Goal: Task Accomplishment & Management: Manage account settings

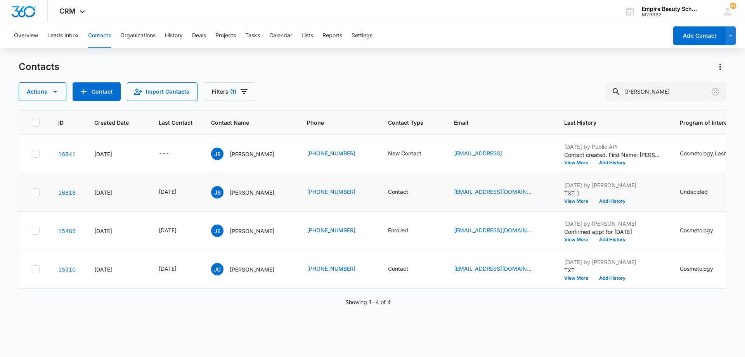
scroll to position [0, 59]
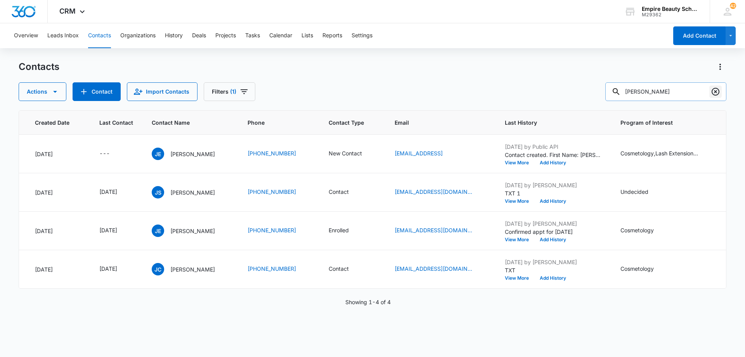
click at [715, 93] on icon "Clear" at bounding box center [715, 91] width 9 height 9
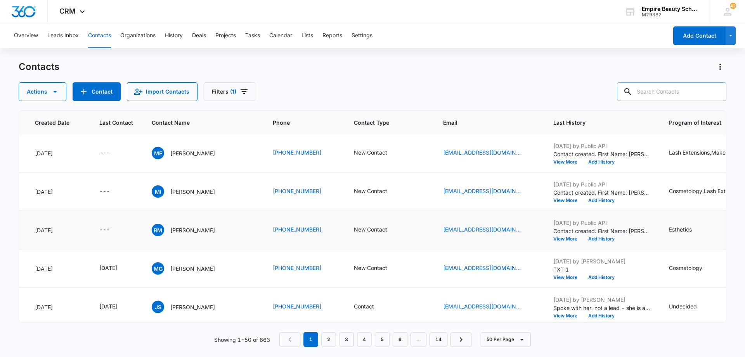
scroll to position [78, 83]
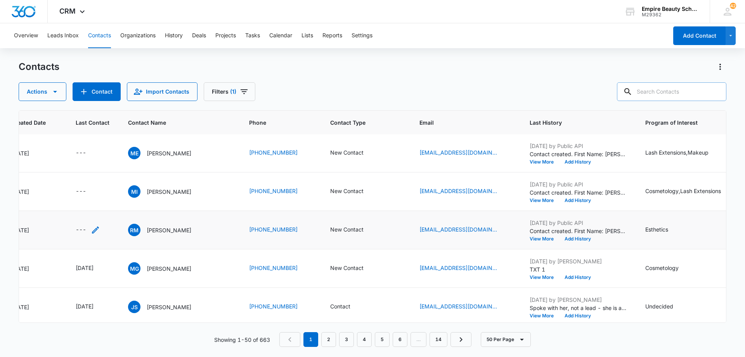
click at [95, 229] on icon "Last Contact - - Select to Edit Field" at bounding box center [95, 229] width 7 height 7
click at [97, 181] on input at bounding box center [86, 180] width 57 height 9
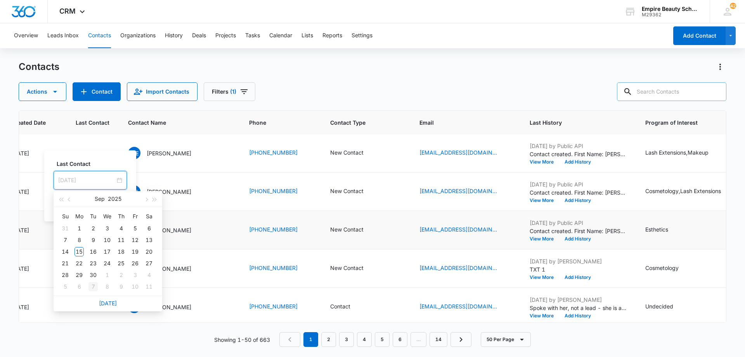
type input "[DATE]"
click at [104, 302] on link "[DATE]" at bounding box center [108, 303] width 18 height 7
type input "[DATE]"
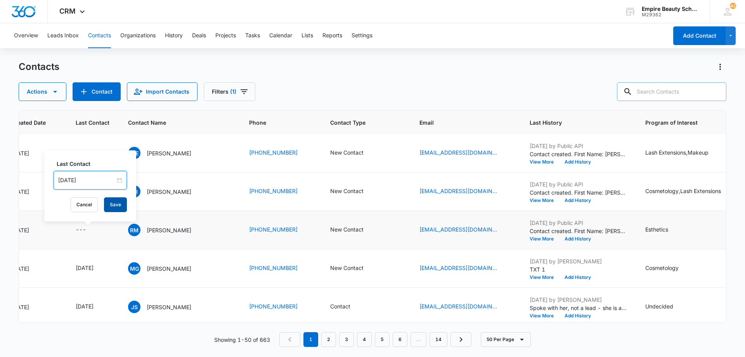
click at [107, 206] on button "Save" at bounding box center [115, 204] width 23 height 15
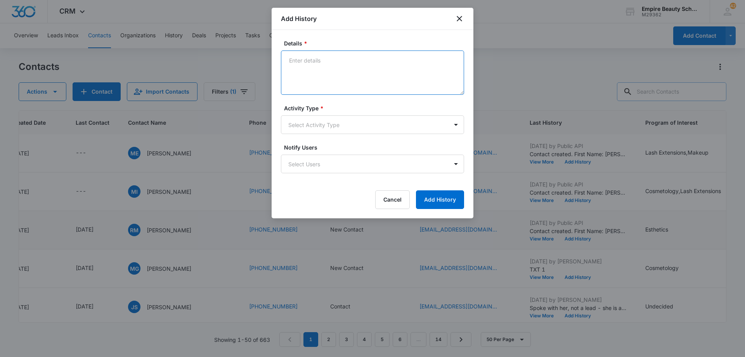
click at [353, 68] on textarea "Details *" at bounding box center [372, 72] width 183 height 44
type textarea "LVM 1"
click at [357, 128] on body "CRM Apps Forms CRM Email Shop Payments POS Files Brand Settings Empire Beauty S…" at bounding box center [372, 178] width 745 height 357
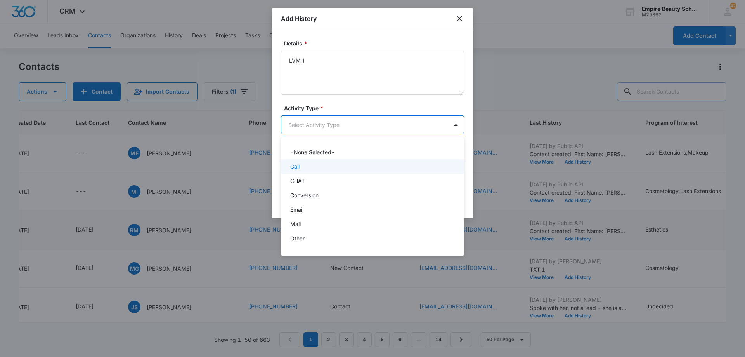
click at [352, 166] on div "Call" at bounding box center [371, 166] width 163 height 8
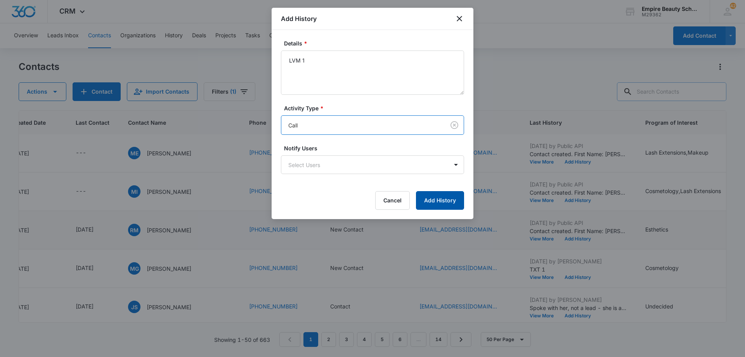
click at [432, 201] on button "Add History" at bounding box center [440, 200] width 48 height 19
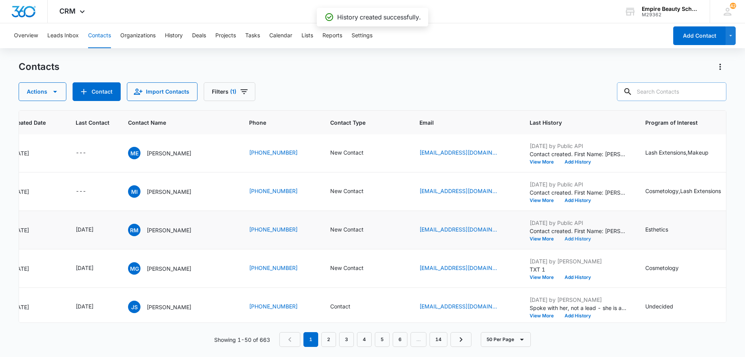
click at [589, 237] on button "Add History" at bounding box center [577, 238] width 37 height 5
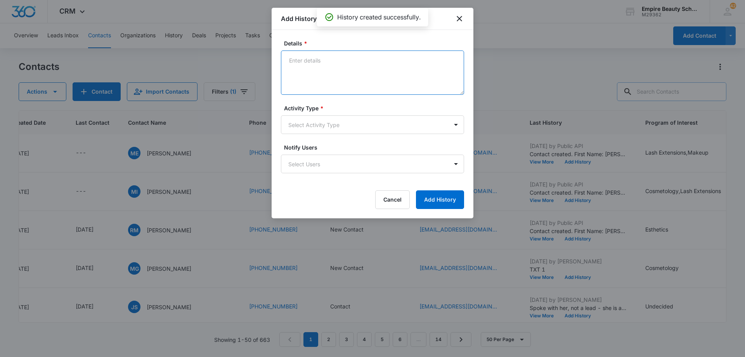
click at [357, 67] on textarea "Details *" at bounding box center [372, 72] width 183 height 44
type textarea "EM 1"
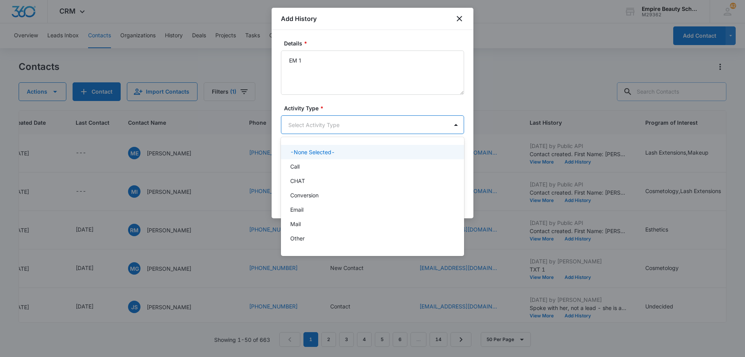
click at [333, 127] on body "CRM Apps Forms CRM Email Shop Payments POS Files Brand Settings Empire Beauty S…" at bounding box center [372, 178] width 745 height 357
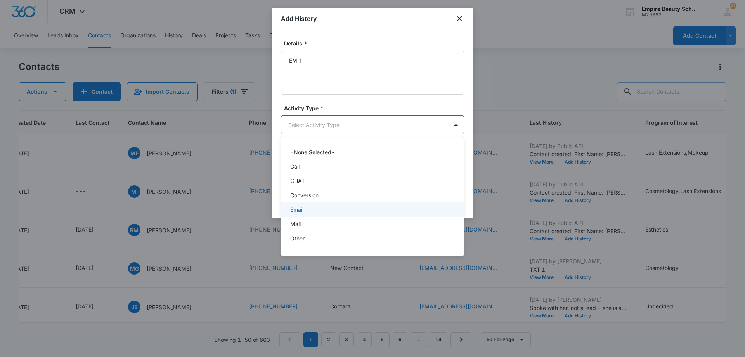
click at [331, 208] on div "Email" at bounding box center [371, 209] width 163 height 8
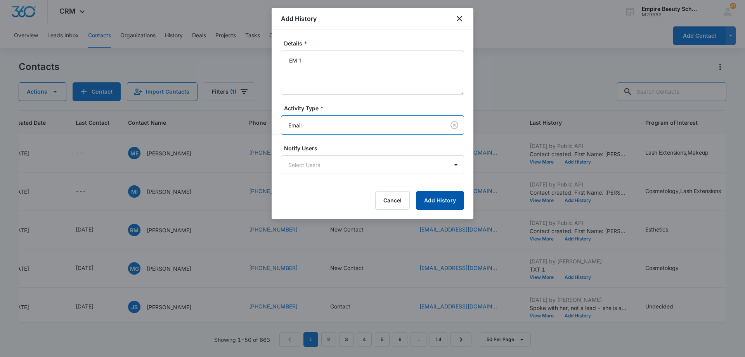
click at [439, 202] on button "Add History" at bounding box center [440, 200] width 48 height 19
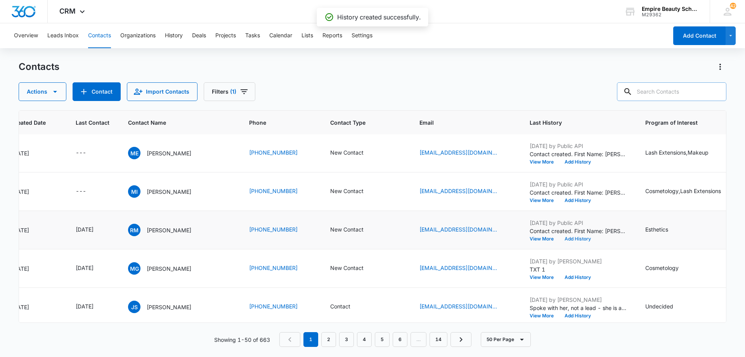
click at [586, 239] on button "Add History" at bounding box center [577, 238] width 37 height 5
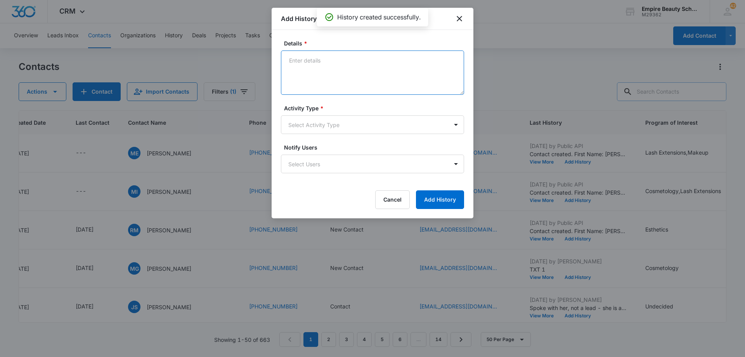
click at [336, 75] on textarea "Details *" at bounding box center [372, 72] width 183 height 44
type textarea "TXT 1"
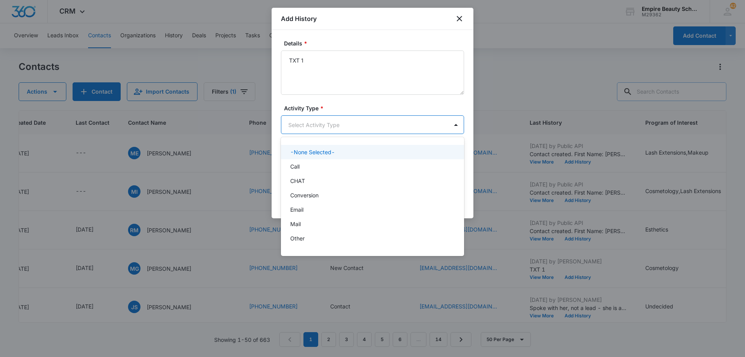
click at [336, 127] on body "CRM Apps Forms CRM Email Shop Payments POS Files Brand Settings Empire Beauty S…" at bounding box center [372, 178] width 745 height 357
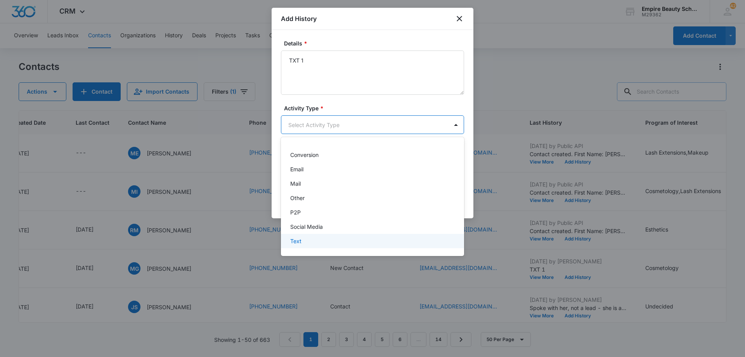
click at [337, 234] on div "Text" at bounding box center [372, 241] width 183 height 14
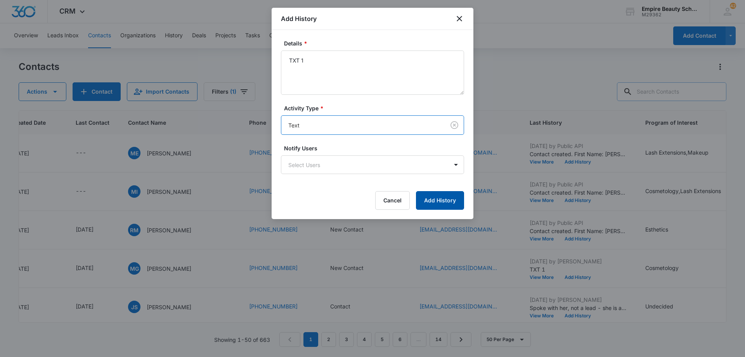
click at [436, 203] on button "Add History" at bounding box center [440, 200] width 48 height 19
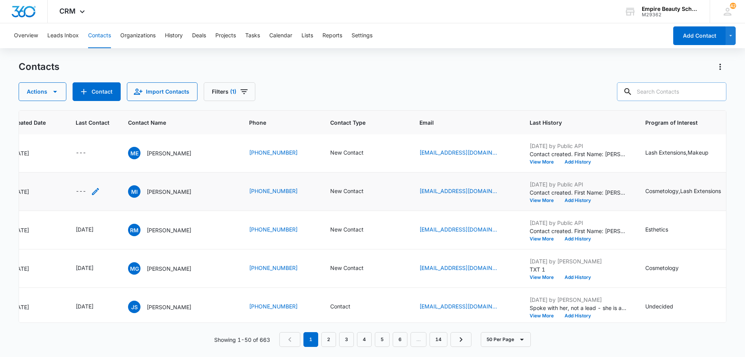
click at [95, 192] on icon "Last Contact - - Select to Edit Field" at bounding box center [95, 191] width 9 height 9
click at [91, 138] on input at bounding box center [86, 141] width 57 height 9
type input "[DATE]"
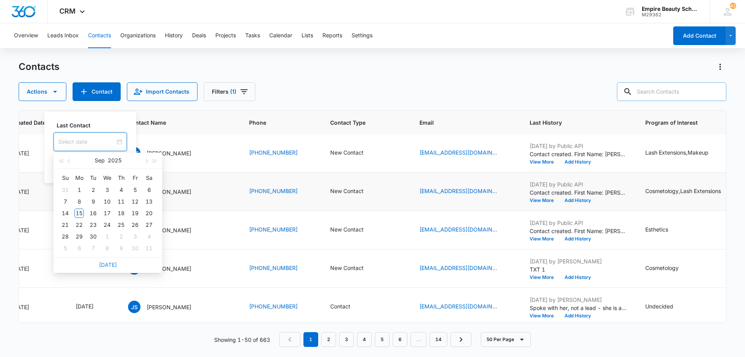
click at [113, 265] on link "[DATE]" at bounding box center [108, 264] width 18 height 7
type input "[DATE]"
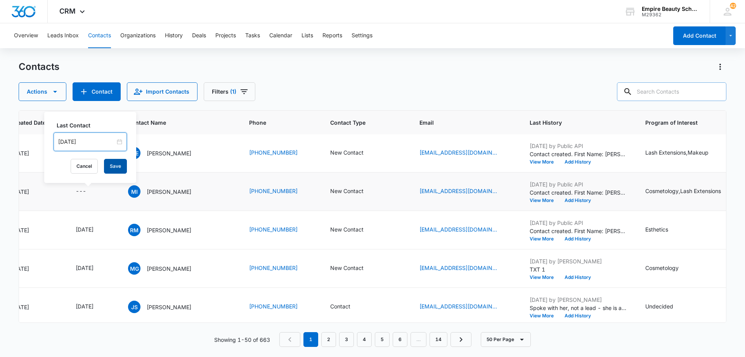
click at [112, 163] on button "Save" at bounding box center [115, 166] width 23 height 15
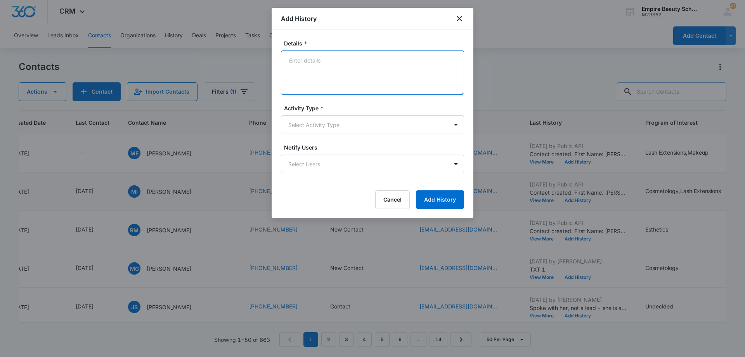
click at [360, 68] on textarea "Details *" at bounding box center [372, 72] width 183 height 44
type textarea "LVM 1"
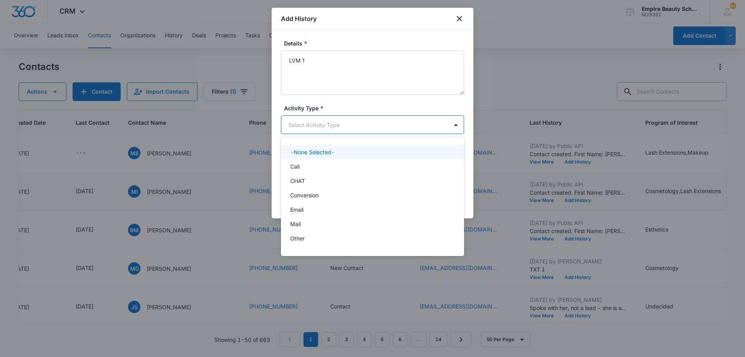
drag, startPoint x: 342, startPoint y: 125, endPoint x: 339, endPoint y: 133, distance: 8.4
click at [341, 125] on body "CRM Apps Forms CRM Email Shop Payments POS Files Brand Settings Empire Beauty S…" at bounding box center [372, 178] width 745 height 357
click at [332, 166] on div "Call" at bounding box center [371, 166] width 163 height 8
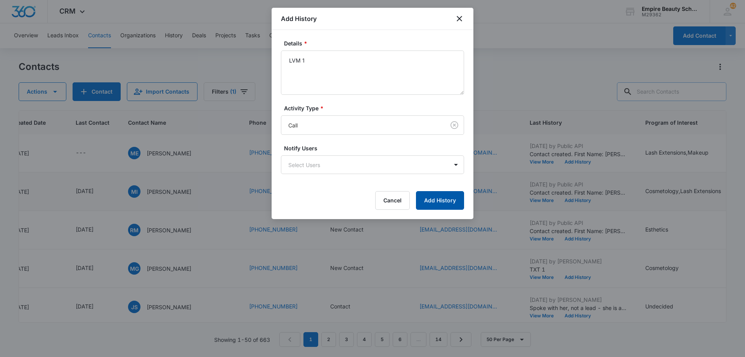
click at [426, 195] on button "Add History" at bounding box center [440, 200] width 48 height 19
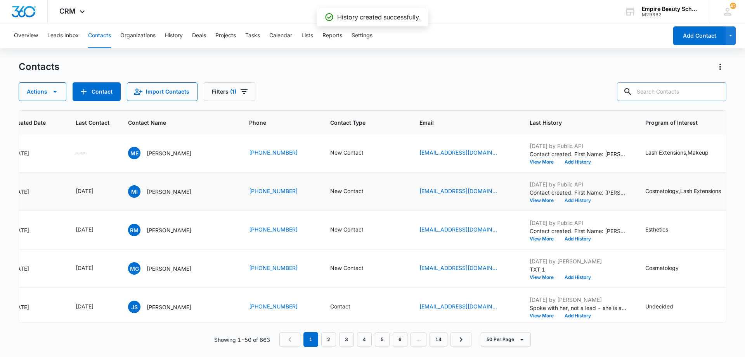
click at [582, 200] on button "Add History" at bounding box center [577, 200] width 37 height 5
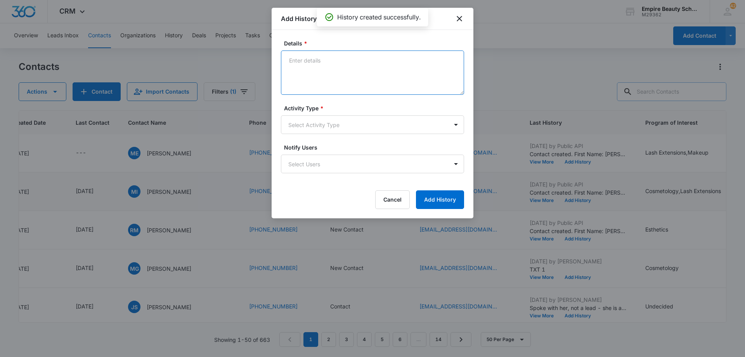
click at [345, 63] on textarea "Details *" at bounding box center [372, 72] width 183 height 44
type textarea "EM 1"
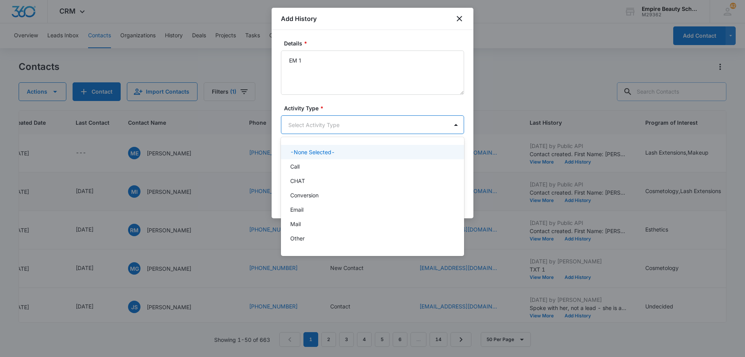
click at [343, 125] on body "CRM Apps Forms CRM Email Shop Payments POS Files Brand Settings Empire Beauty S…" at bounding box center [372, 178] width 745 height 357
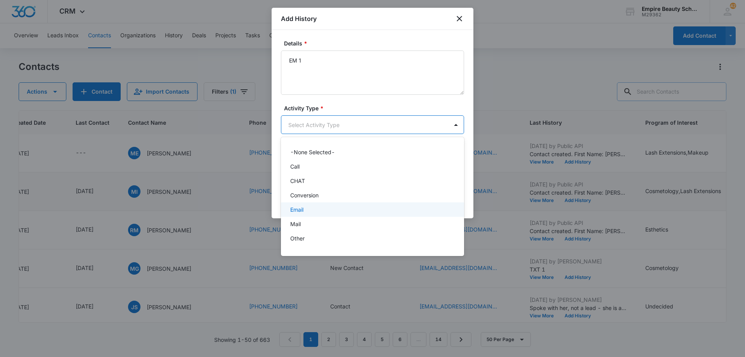
click at [337, 210] on div "Email" at bounding box center [371, 209] width 163 height 8
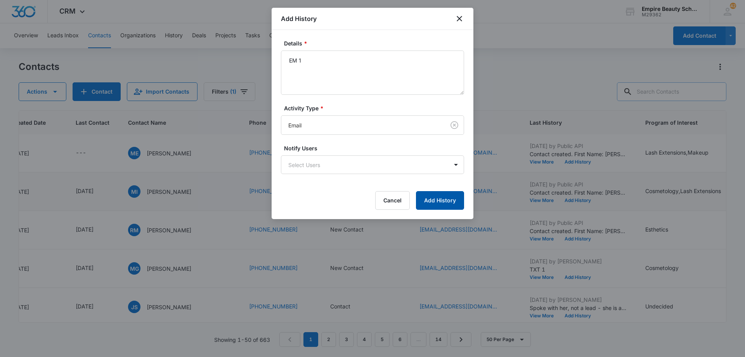
click at [446, 203] on button "Add History" at bounding box center [440, 200] width 48 height 19
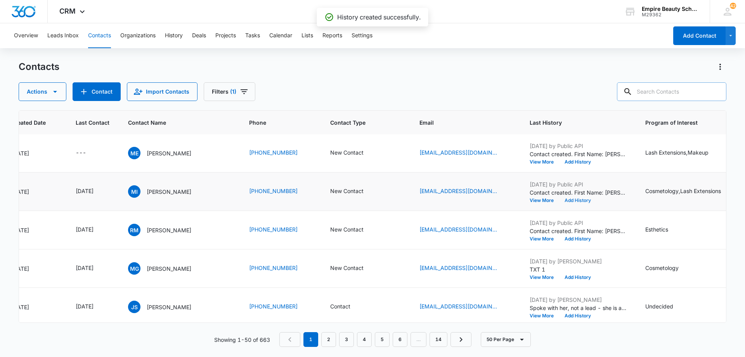
click at [576, 199] on button "Add History" at bounding box center [577, 200] width 37 height 5
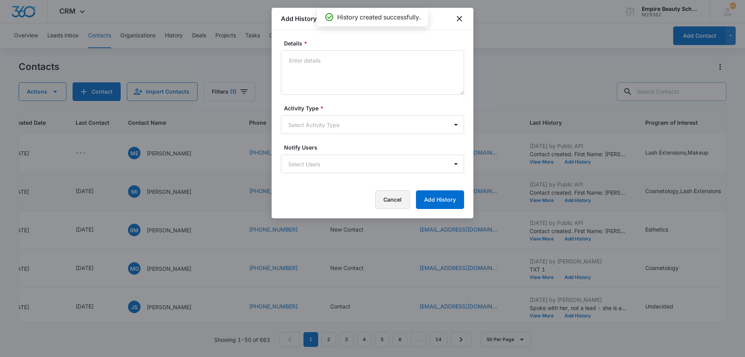
click at [388, 202] on button "Cancel" at bounding box center [392, 199] width 35 height 19
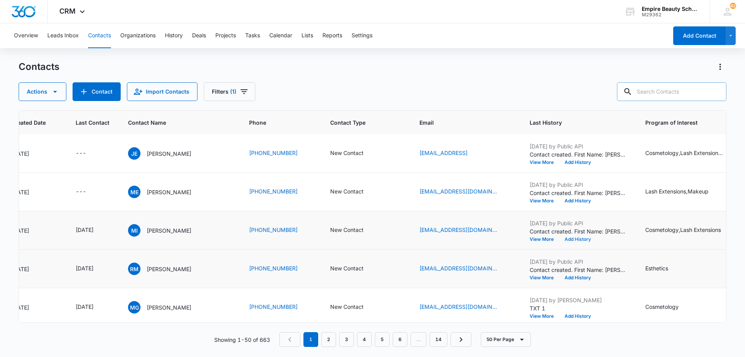
scroll to position [78, 83]
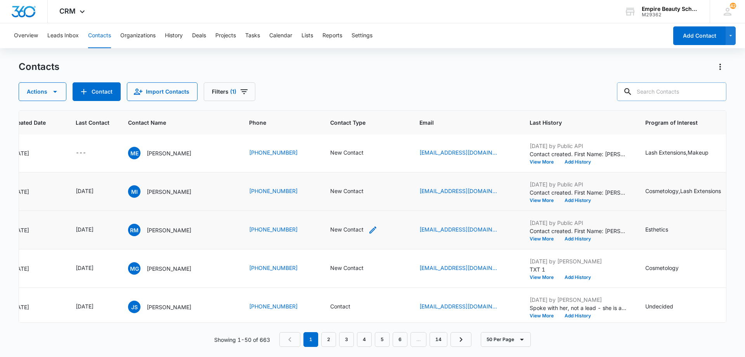
click at [375, 229] on icon "Contact Type - New Contact - Select to Edit Field" at bounding box center [372, 229] width 9 height 9
click at [364, 178] on icon "Remove New Contact" at bounding box center [363, 180] width 5 height 6
click at [372, 179] on div at bounding box center [377, 180] width 12 height 12
click at [351, 250] on p "DO NOT CONTACT" at bounding box center [351, 247] width 48 height 16
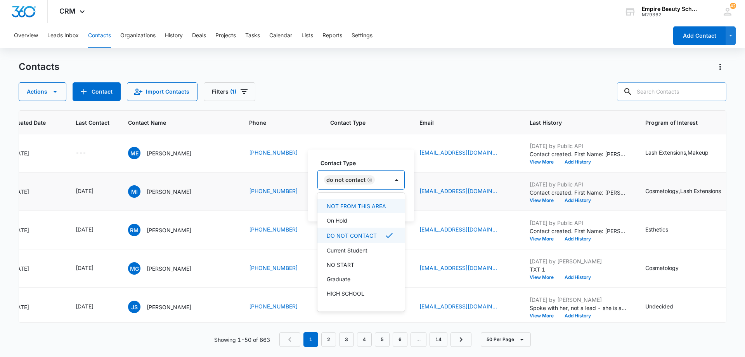
click at [375, 181] on div "DO NOT CONTACT" at bounding box center [353, 179] width 71 height 19
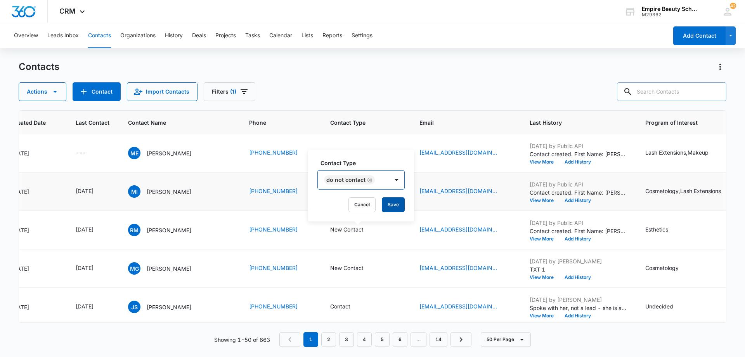
click at [388, 202] on button "Save" at bounding box center [393, 204] width 23 height 15
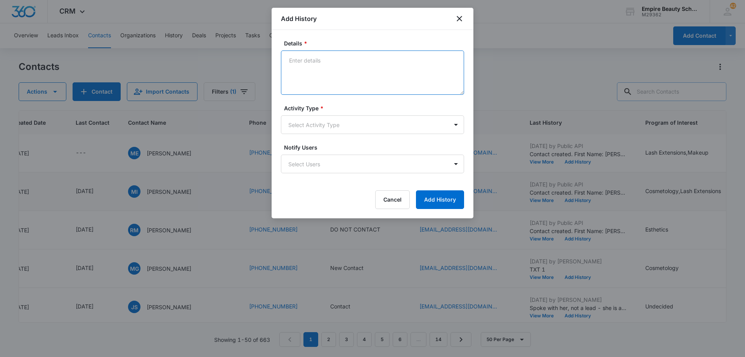
click at [376, 72] on textarea "Details *" at bounding box center [372, 72] width 183 height 44
type textarea "Said he did not request information about any programs, asked to be taken off c…"
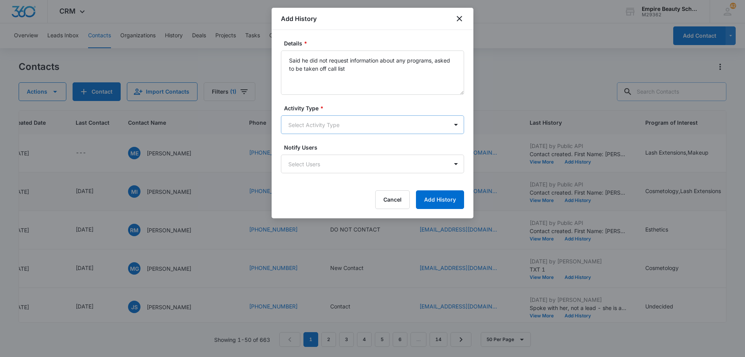
click at [346, 130] on body "CRM Apps Forms CRM Email Shop Payments POS Files Brand Settings Empire Beauty S…" at bounding box center [372, 178] width 745 height 357
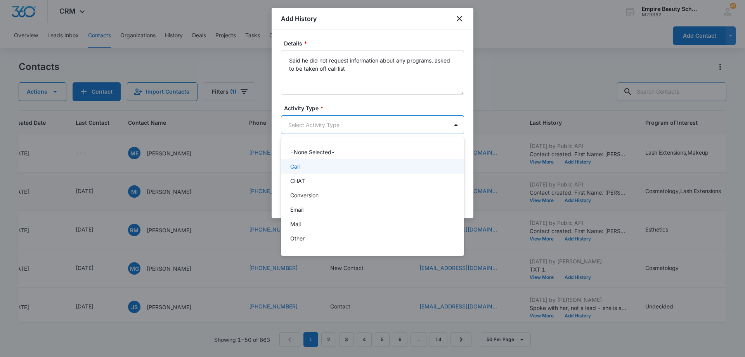
click at [342, 163] on div "Call" at bounding box center [371, 166] width 163 height 8
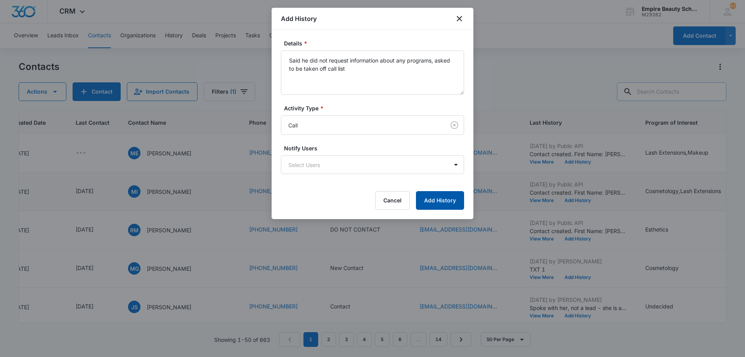
click at [430, 195] on button "Add History" at bounding box center [440, 200] width 48 height 19
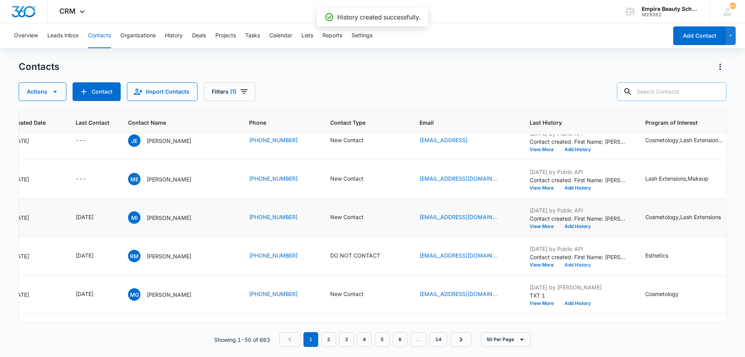
scroll to position [39, 83]
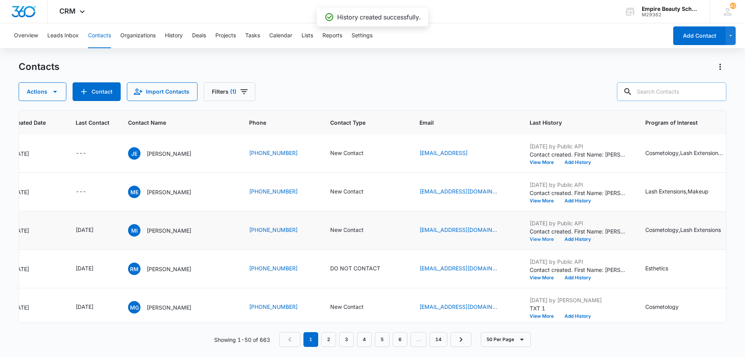
click at [538, 239] on button "View More" at bounding box center [544, 239] width 29 height 5
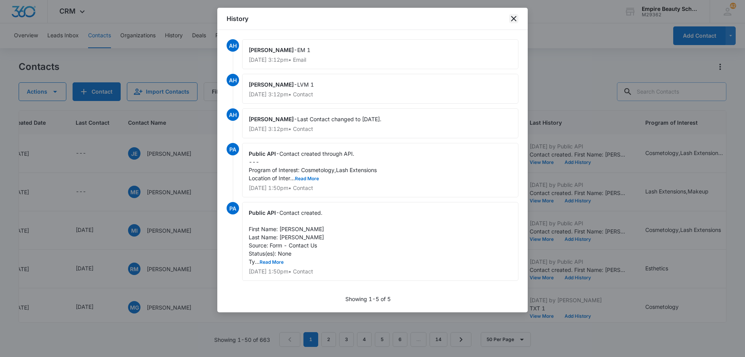
click at [515, 19] on icon "close" at bounding box center [513, 18] width 5 height 5
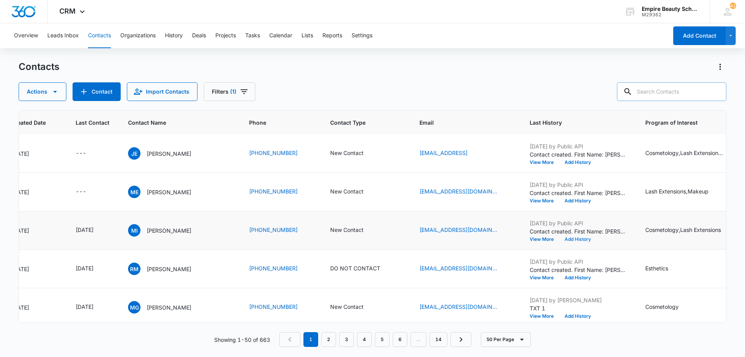
click at [590, 240] on button "Add History" at bounding box center [577, 239] width 37 height 5
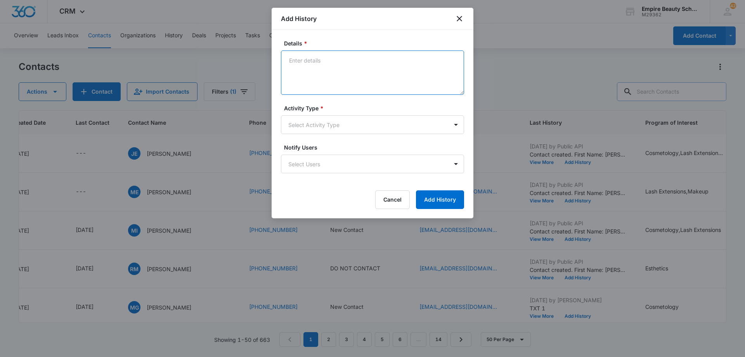
click at [358, 69] on textarea "Details *" at bounding box center [372, 72] width 183 height 44
type textarea "TXT 1"
click at [368, 128] on body "CRM Apps Forms CRM Email Shop Payments POS Files Brand Settings Empire Beauty S…" at bounding box center [372, 178] width 745 height 357
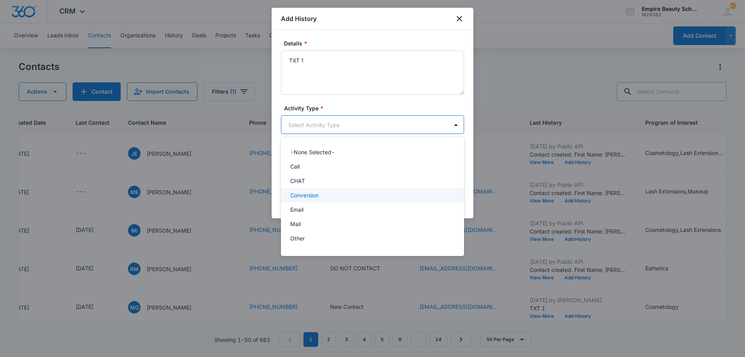
scroll to position [40, 0]
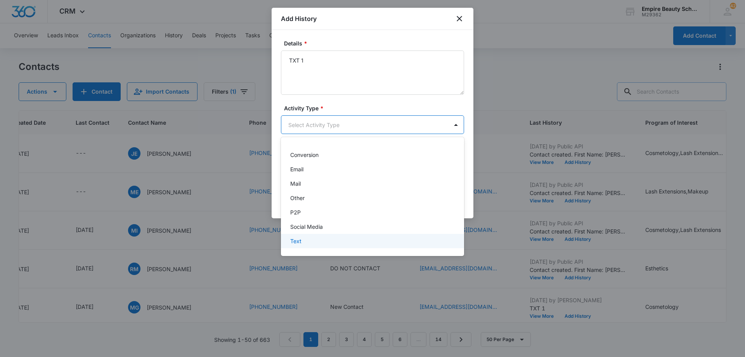
click at [366, 235] on div "Text" at bounding box center [372, 241] width 183 height 14
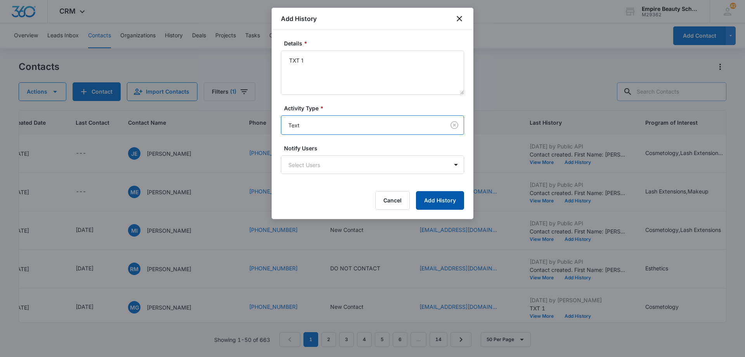
click at [447, 202] on button "Add History" at bounding box center [440, 200] width 48 height 19
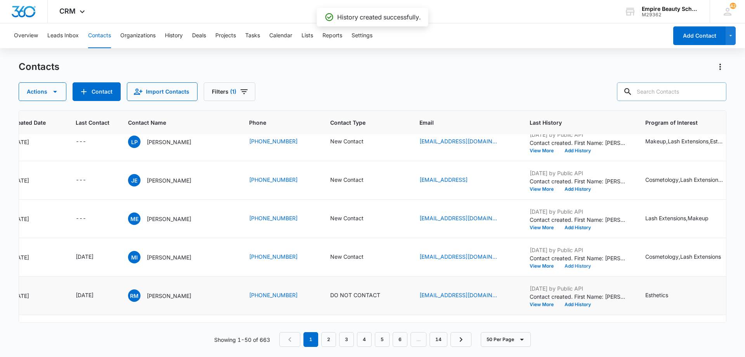
scroll to position [0, 83]
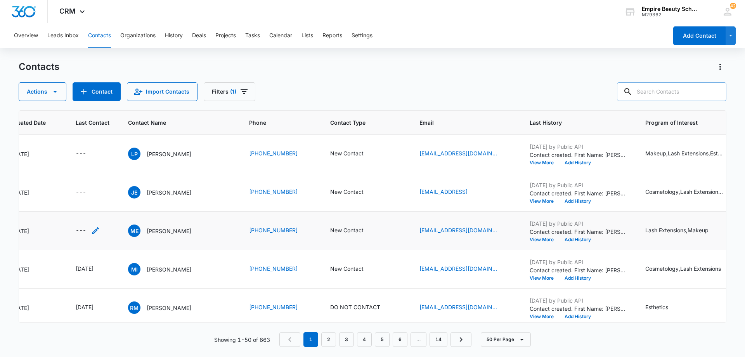
click at [95, 230] on icon "Last Contact - - Select to Edit Field" at bounding box center [95, 230] width 7 height 7
click at [97, 185] on div at bounding box center [90, 181] width 73 height 19
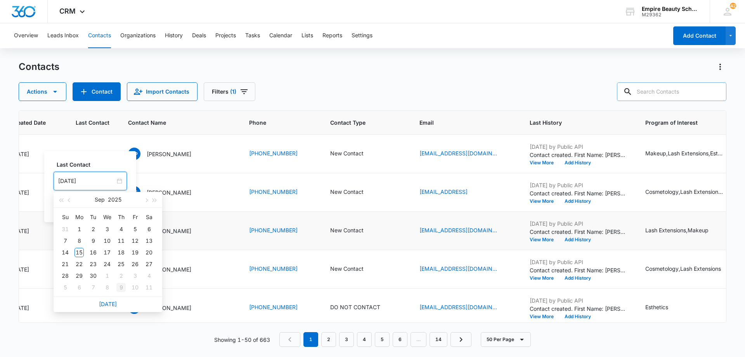
type input "[DATE]"
click at [112, 304] on link "[DATE]" at bounding box center [108, 303] width 18 height 7
type input "[DATE]"
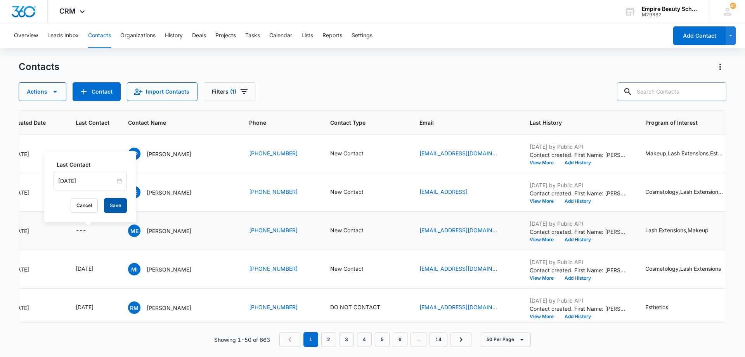
click at [112, 207] on button "Save" at bounding box center [115, 205] width 23 height 15
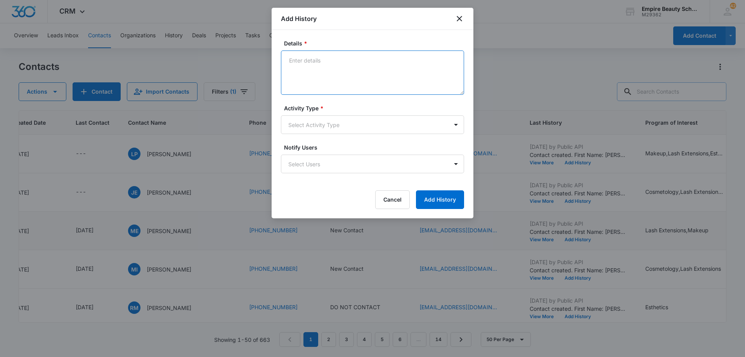
click at [364, 69] on textarea "Details *" at bounding box center [372, 72] width 183 height 44
type textarea "LVM 1"
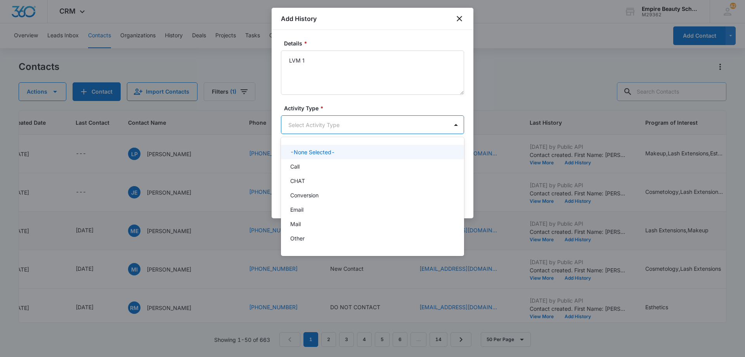
click at [359, 121] on body "CRM Apps Forms CRM Email Shop Payments POS Files Brand Settings Empire Beauty S…" at bounding box center [372, 178] width 745 height 357
click at [350, 165] on div "Call" at bounding box center [371, 166] width 163 height 8
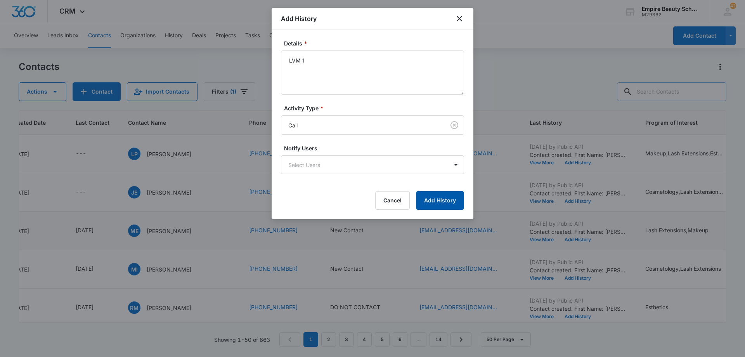
click at [432, 205] on button "Add History" at bounding box center [440, 200] width 48 height 19
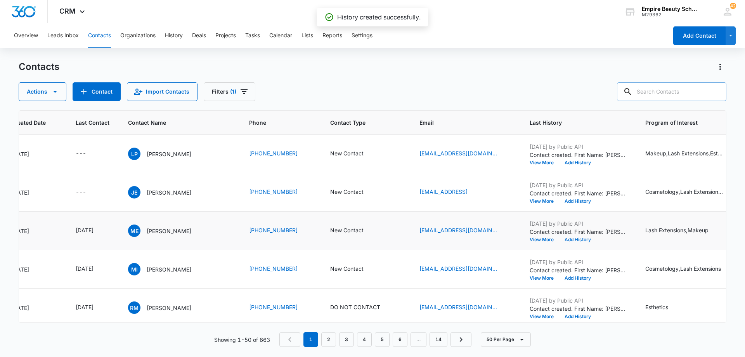
click at [584, 240] on button "Add History" at bounding box center [577, 239] width 37 height 5
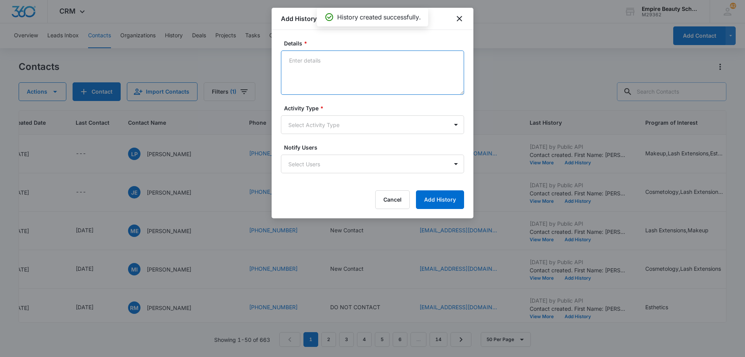
click at [317, 69] on textarea "Details *" at bounding box center [372, 72] width 183 height 44
type textarea "EM 1"
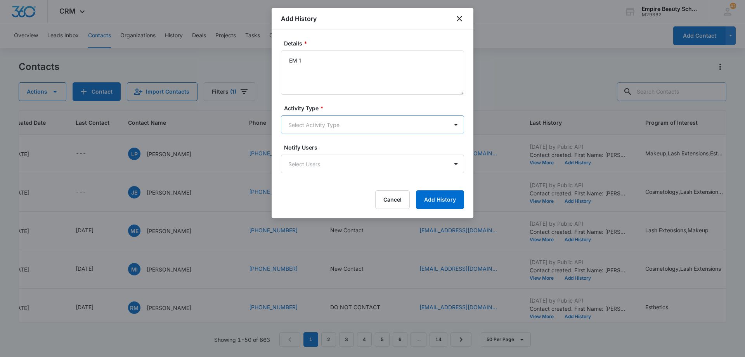
click at [331, 122] on body "CRM Apps Forms CRM Email Shop Payments POS Files Brand Settings Empire Beauty S…" at bounding box center [372, 178] width 745 height 357
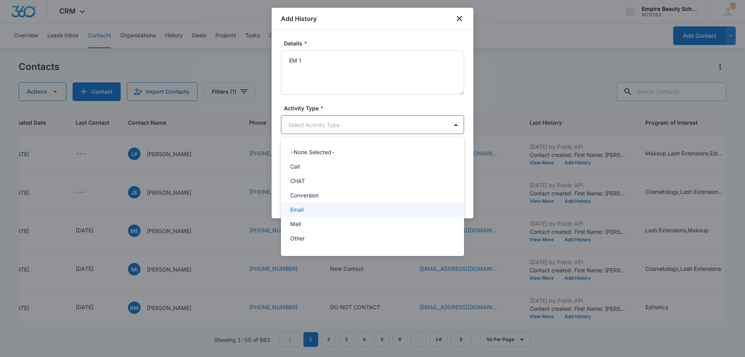
click at [327, 210] on div "Email" at bounding box center [371, 209] width 163 height 8
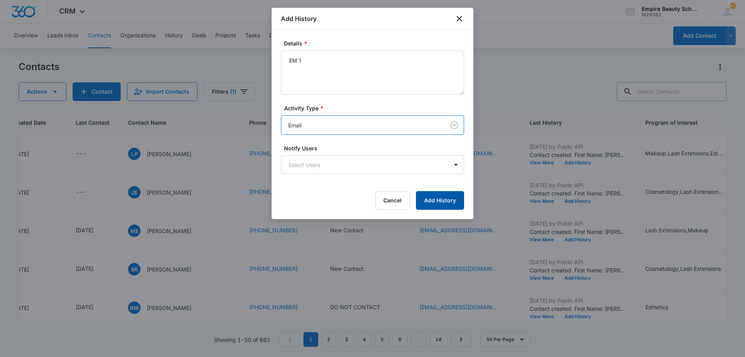
click at [432, 203] on button "Add History" at bounding box center [440, 200] width 48 height 19
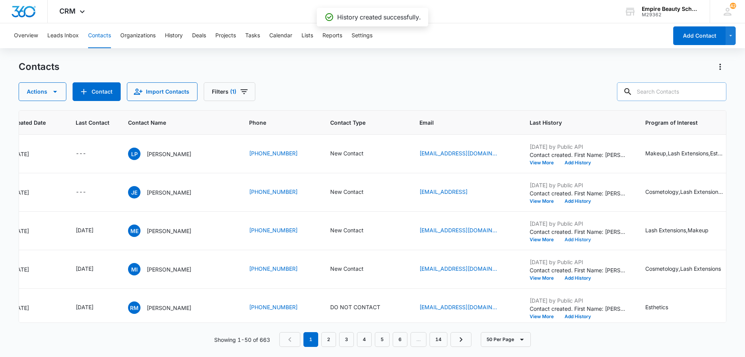
click at [585, 239] on button "Add History" at bounding box center [577, 239] width 37 height 5
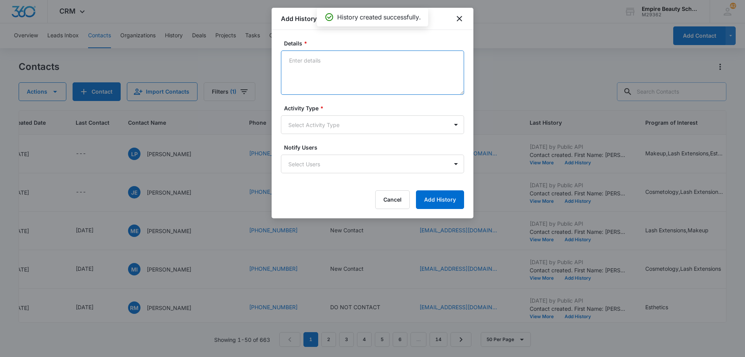
click at [334, 64] on textarea "Details *" at bounding box center [372, 72] width 183 height 44
type textarea "TXT 1"
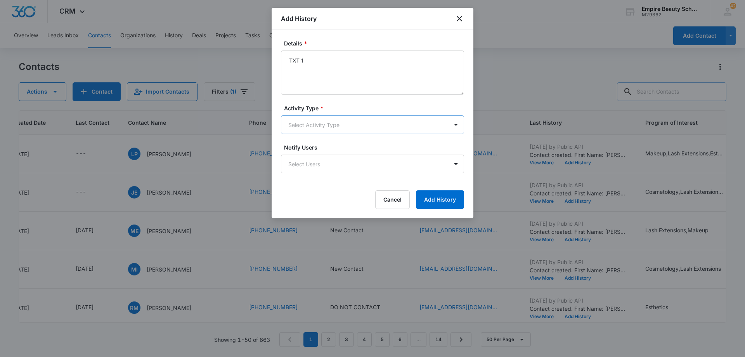
click at [338, 125] on body "CRM Apps Forms CRM Email Shop Payments POS Files Brand Settings Empire Beauty S…" at bounding box center [372, 178] width 745 height 357
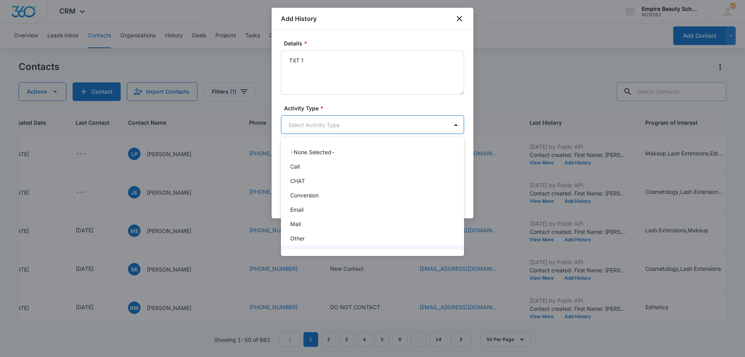
scroll to position [40, 0]
click at [350, 238] on div "Text" at bounding box center [371, 241] width 163 height 8
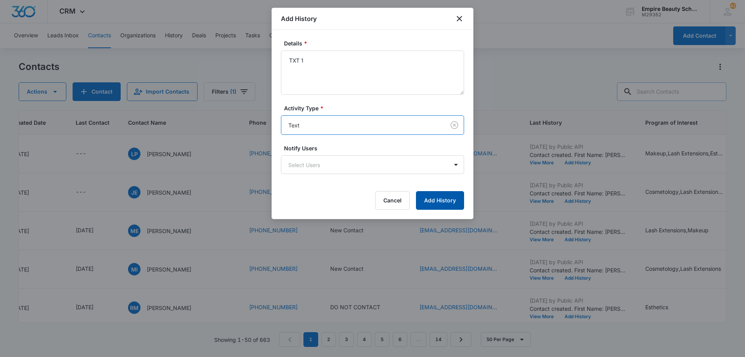
click at [428, 203] on button "Add History" at bounding box center [440, 200] width 48 height 19
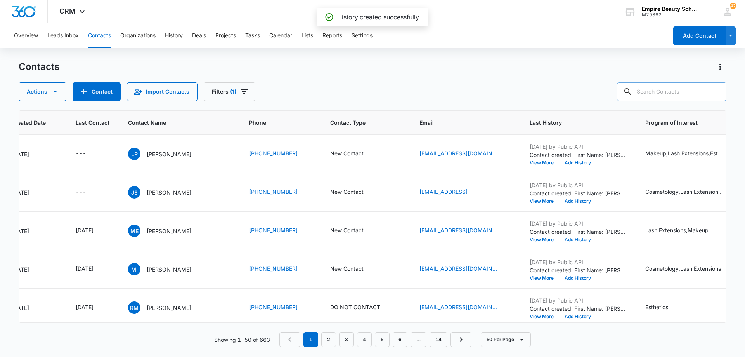
scroll to position [0, 0]
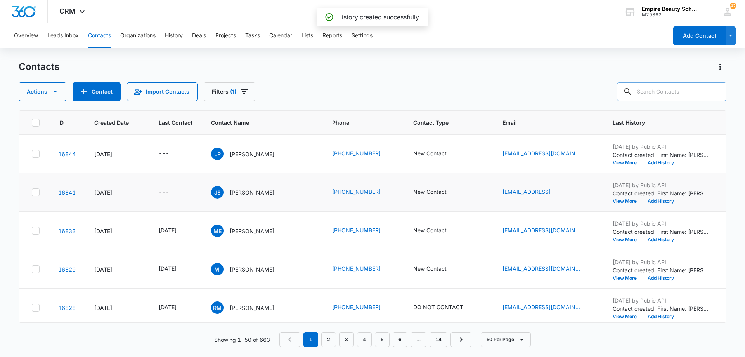
click at [35, 193] on icon at bounding box center [35, 191] width 5 height 3
click at [32, 192] on input "checkbox" at bounding box center [31, 192] width 0 height 0
click at [52, 92] on icon "button" at bounding box center [54, 91] width 9 height 9
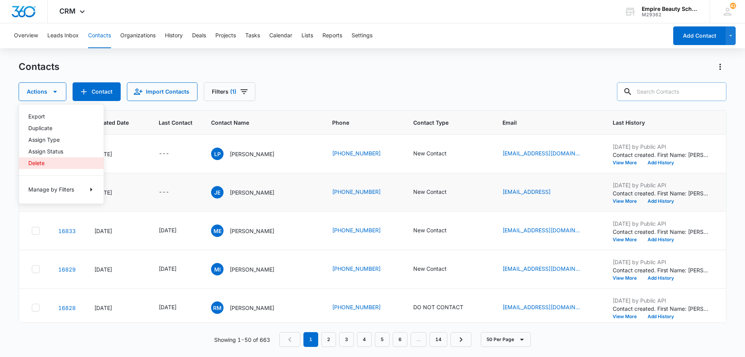
click at [47, 162] on div "Delete" at bounding box center [56, 162] width 57 height 5
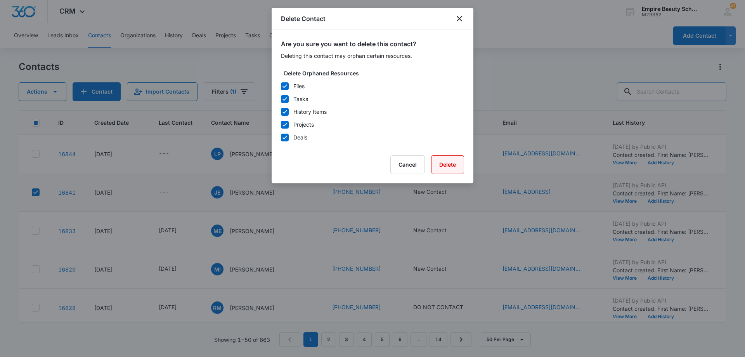
click at [440, 164] on button "Delete" at bounding box center [447, 164] width 33 height 19
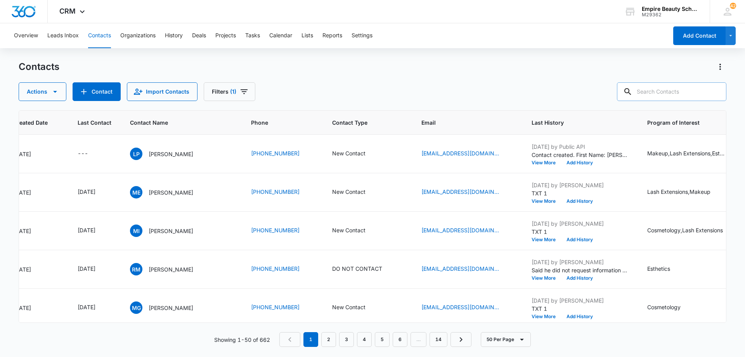
scroll to position [0, 93]
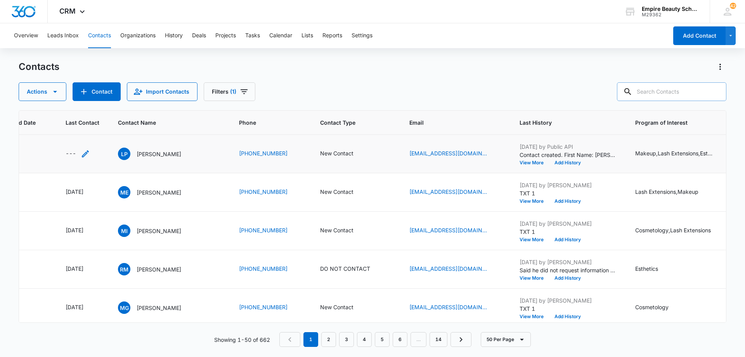
click at [84, 154] on icon "Last Contact - - Select to Edit Field" at bounding box center [85, 153] width 7 height 7
click at [84, 104] on input at bounding box center [76, 104] width 57 height 9
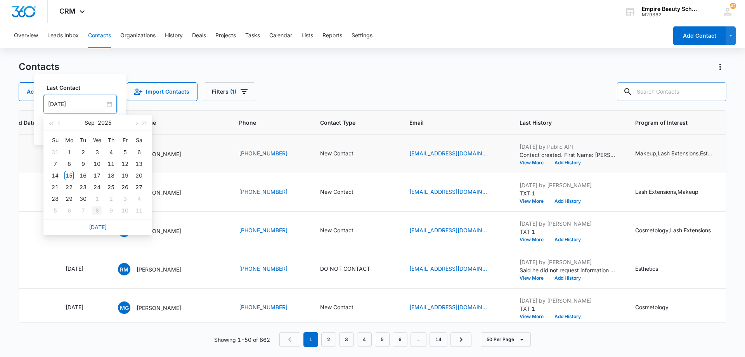
type input "[DATE]"
click at [94, 229] on link "[DATE]" at bounding box center [98, 227] width 18 height 7
type input "[DATE]"
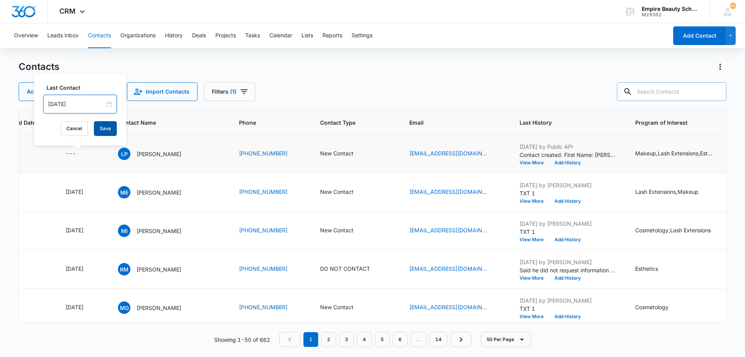
click at [102, 130] on button "Save" at bounding box center [105, 128] width 23 height 15
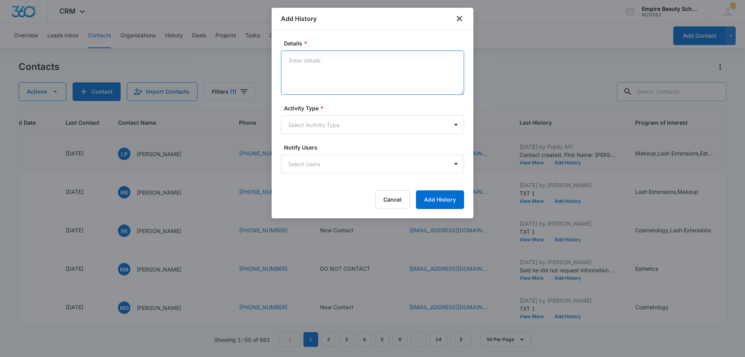
click at [343, 64] on textarea "Details *" at bounding box center [372, 72] width 183 height 44
type textarea "LVM 1"
click at [349, 123] on body "CRM Apps Forms CRM Email Shop Payments POS Files Brand Settings Empire Beauty S…" at bounding box center [372, 178] width 745 height 357
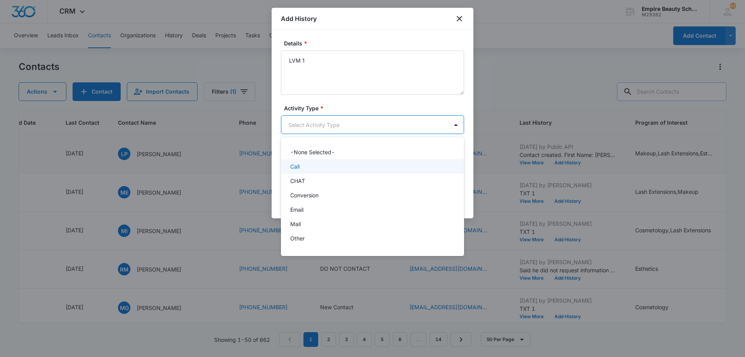
click at [338, 168] on div "Call" at bounding box center [371, 166] width 163 height 8
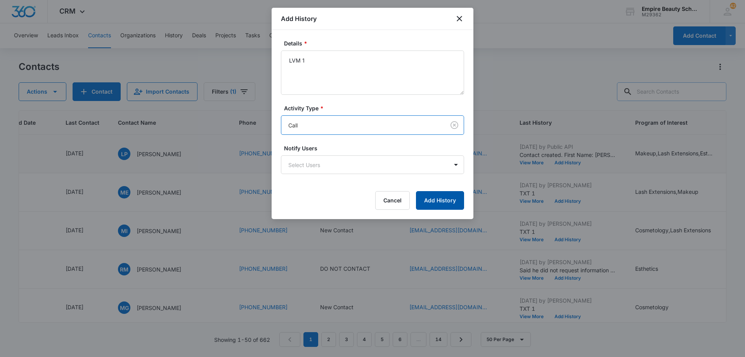
click at [445, 205] on button "Add History" at bounding box center [440, 200] width 48 height 19
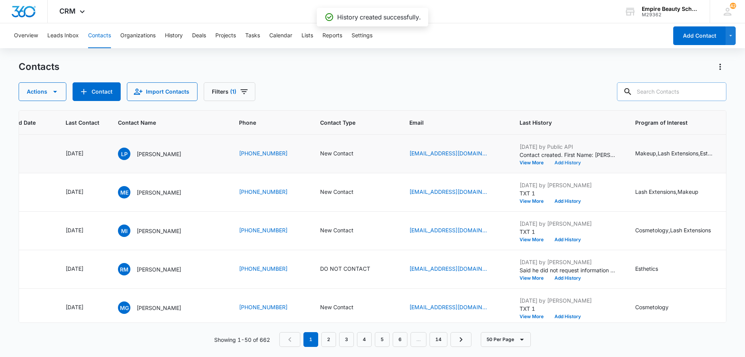
click at [572, 162] on button "Add History" at bounding box center [567, 162] width 37 height 5
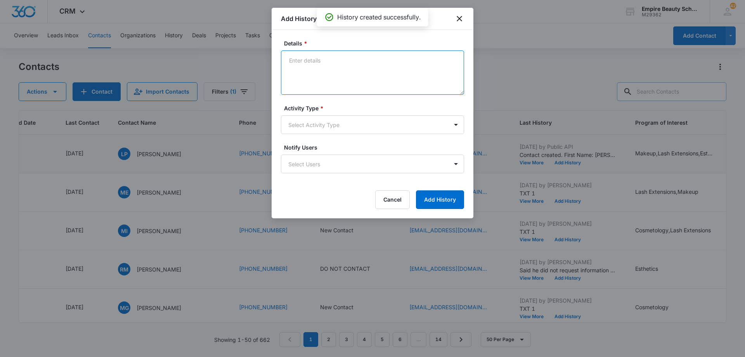
click at [371, 68] on textarea "Details *" at bounding box center [372, 72] width 183 height 44
type textarea "EM 1"
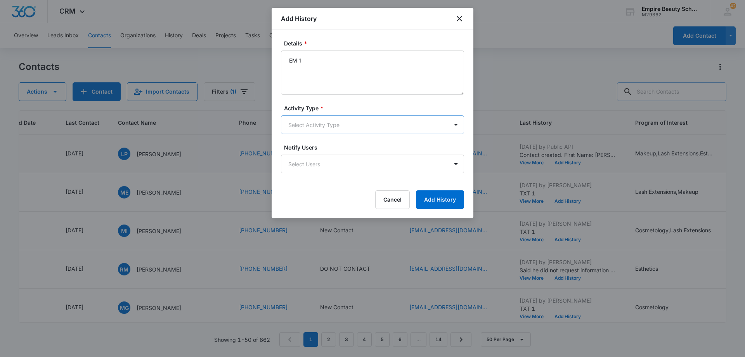
click at [365, 125] on body "CRM Apps Forms CRM Email Shop Payments POS Files Brand Settings Empire Beauty S…" at bounding box center [372, 178] width 745 height 357
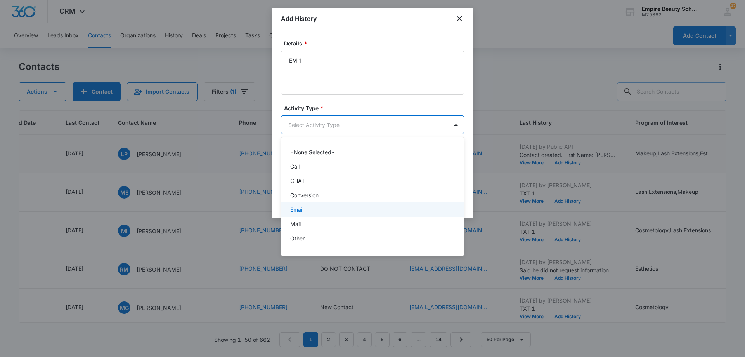
click at [346, 208] on div "Email" at bounding box center [371, 209] width 163 height 8
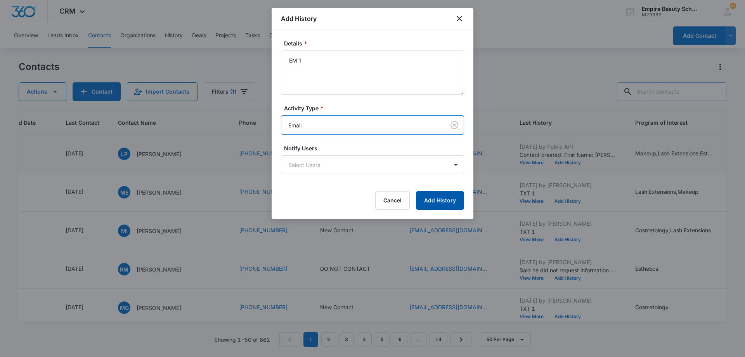
click at [433, 201] on button "Add History" at bounding box center [440, 200] width 48 height 19
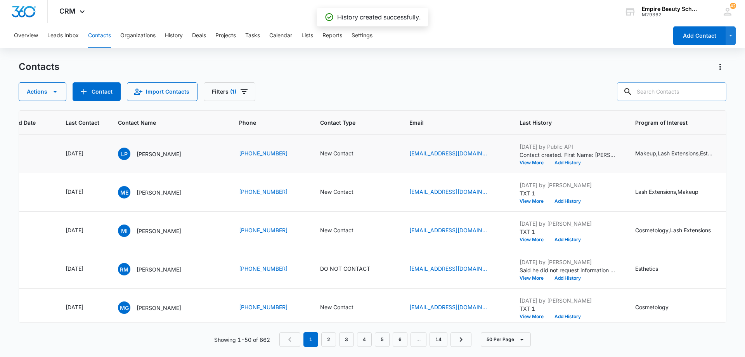
click at [573, 162] on button "Add History" at bounding box center [567, 162] width 37 height 5
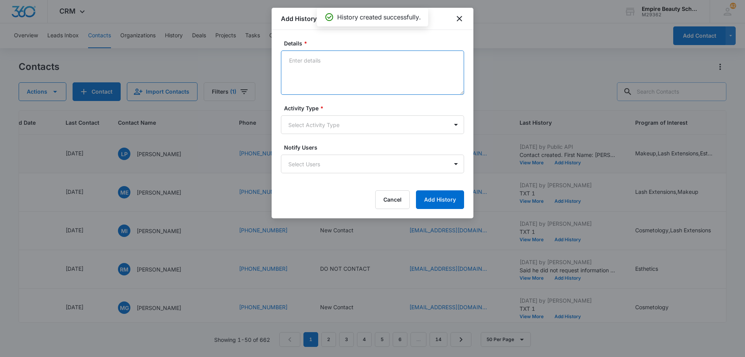
click at [321, 60] on textarea "Details *" at bounding box center [372, 72] width 183 height 44
type textarea "TXT 1"
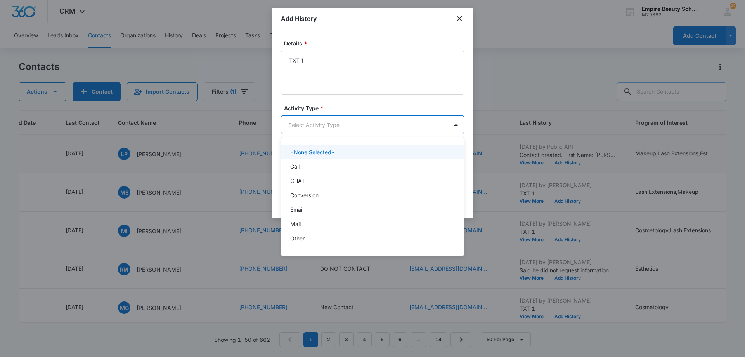
click at [332, 124] on body "CRM Apps Forms CRM Email Shop Payments POS Files Brand Settings Empire Beauty S…" at bounding box center [372, 178] width 745 height 357
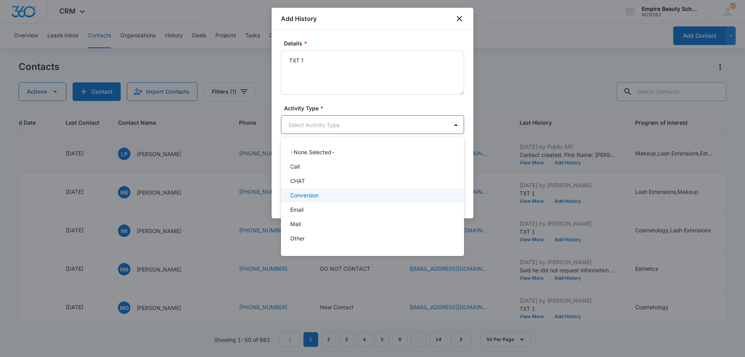
scroll to position [40, 0]
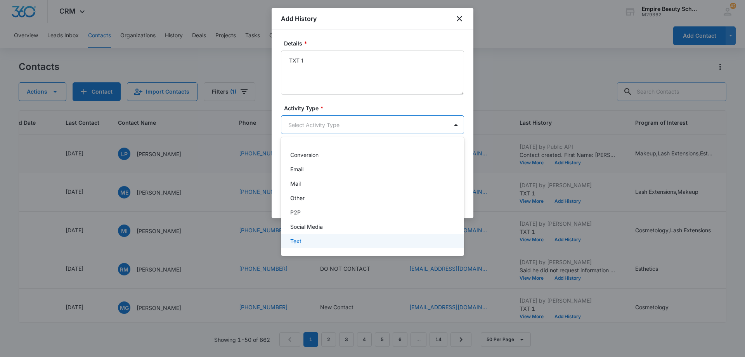
drag, startPoint x: 354, startPoint y: 240, endPoint x: 371, endPoint y: 236, distance: 17.6
click at [354, 240] on div "Text" at bounding box center [371, 241] width 163 height 8
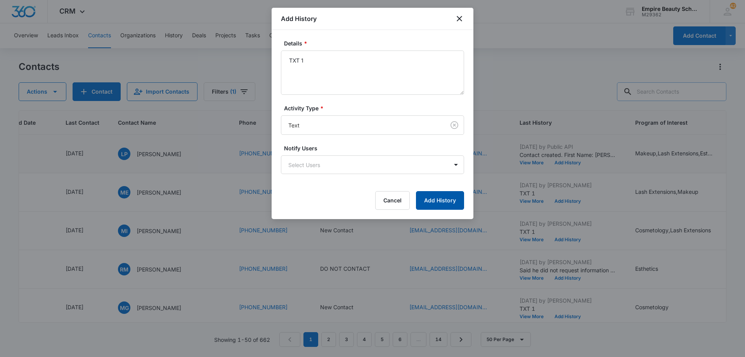
click at [438, 202] on button "Add History" at bounding box center [440, 200] width 48 height 19
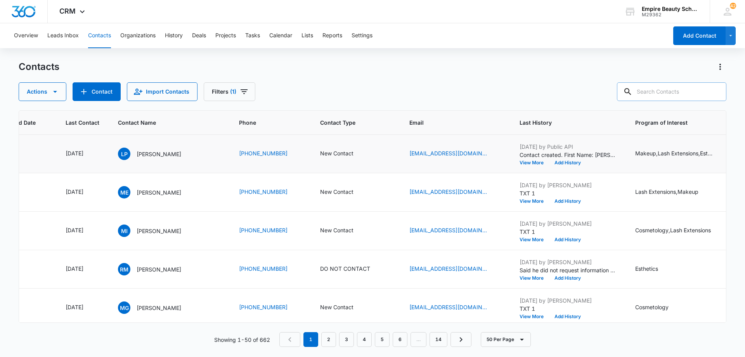
click at [677, 90] on input "text" at bounding box center [671, 91] width 109 height 19
type input "caiden"
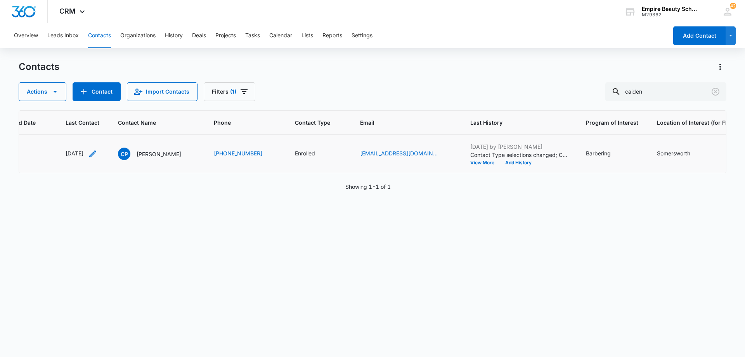
click at [97, 153] on icon "Last Contact - 1755561600 - Select to Edit Field" at bounding box center [92, 153] width 9 height 9
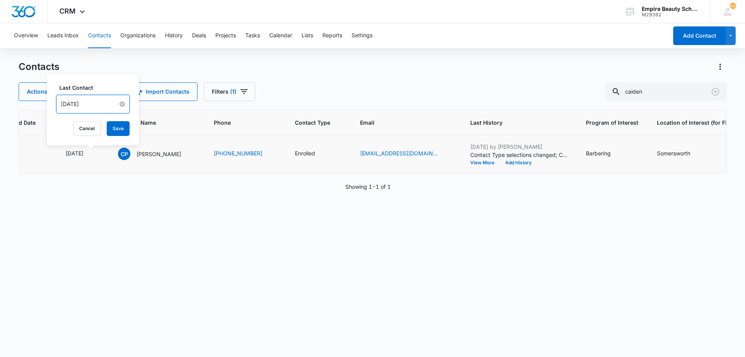
click at [105, 103] on input "[DATE]" at bounding box center [89, 104] width 57 height 9
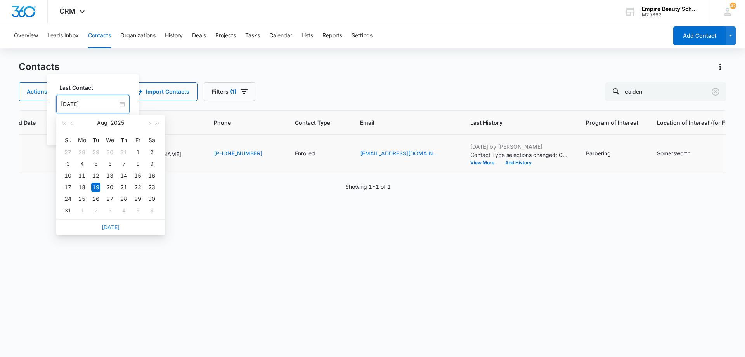
click at [109, 230] on link "[DATE]" at bounding box center [111, 227] width 18 height 7
type input "[DATE]"
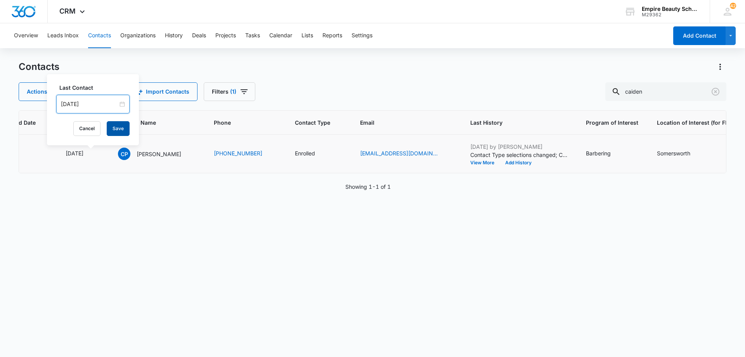
click at [113, 127] on button "Save" at bounding box center [118, 128] width 23 height 15
click at [510, 163] on button "Add History" at bounding box center [518, 162] width 37 height 5
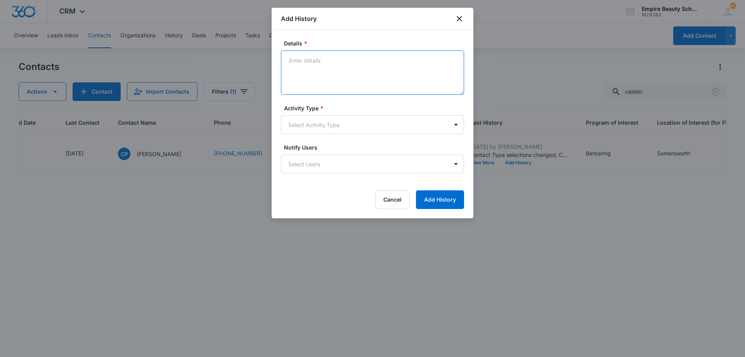
click at [314, 58] on textarea "Details *" at bounding box center [372, 72] width 183 height 44
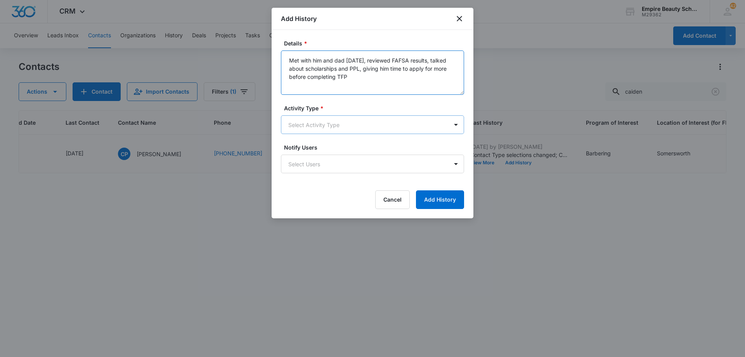
type textarea "Met with him and dad [DATE], reviewed FAFSA results, talked about scholarships …"
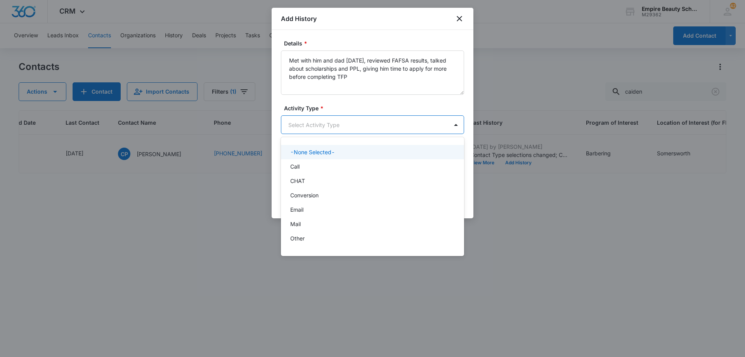
click at [339, 123] on body "CRM Apps Forms CRM Email Shop Payments POS Files Brand Settings Empire Beauty S…" at bounding box center [372, 178] width 745 height 357
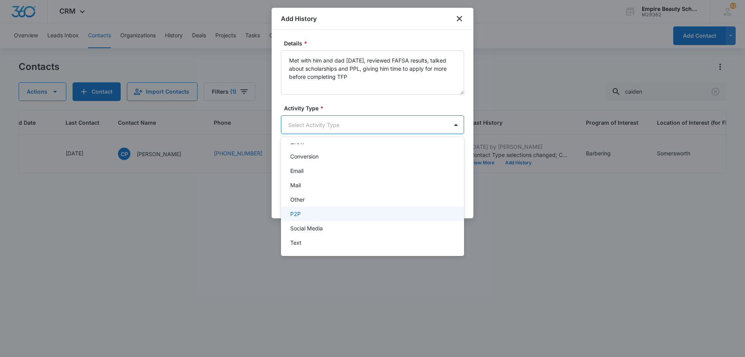
click at [344, 211] on div "P2P" at bounding box center [371, 214] width 163 height 8
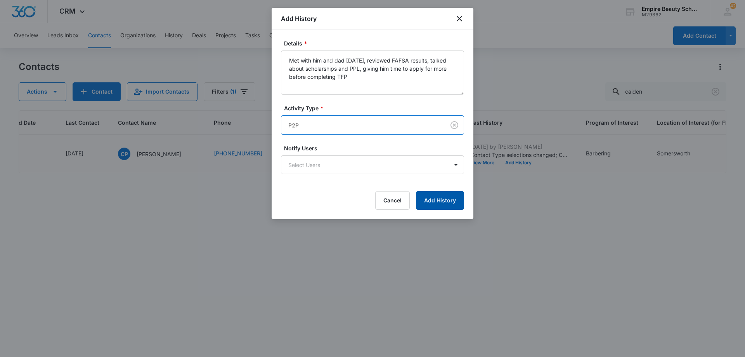
click at [424, 201] on button "Add History" at bounding box center [440, 200] width 48 height 19
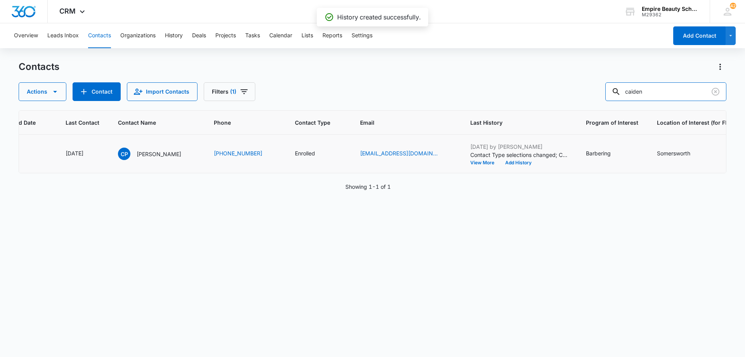
click at [667, 90] on input "caiden" at bounding box center [665, 91] width 121 height 19
type input "norful"
click at [96, 153] on icon "Last Contact - 1753747200 - Select to Edit Field" at bounding box center [92, 153] width 7 height 7
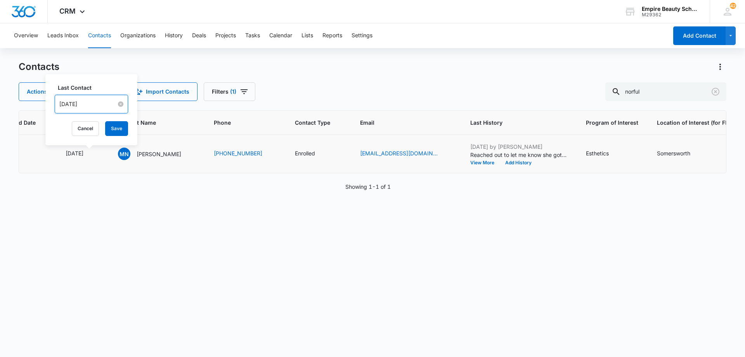
click at [97, 104] on input "[DATE]" at bounding box center [87, 104] width 57 height 9
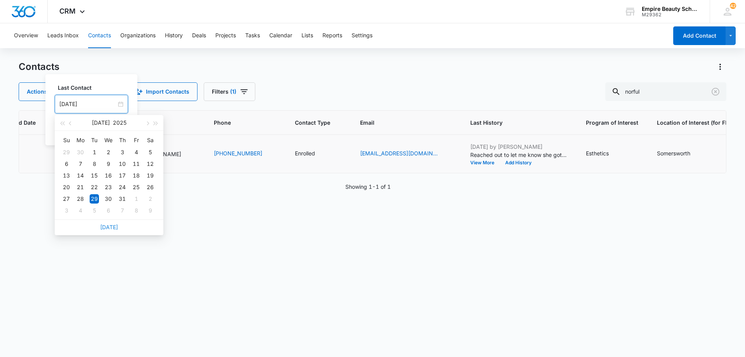
click at [113, 227] on link "[DATE]" at bounding box center [109, 227] width 18 height 7
type input "[DATE]"
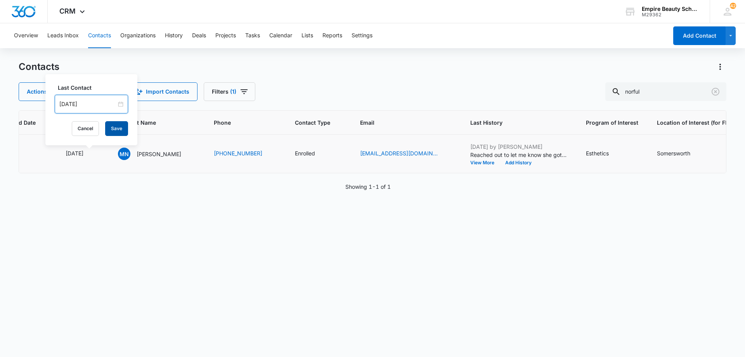
click at [120, 128] on button "Save" at bounding box center [116, 128] width 23 height 15
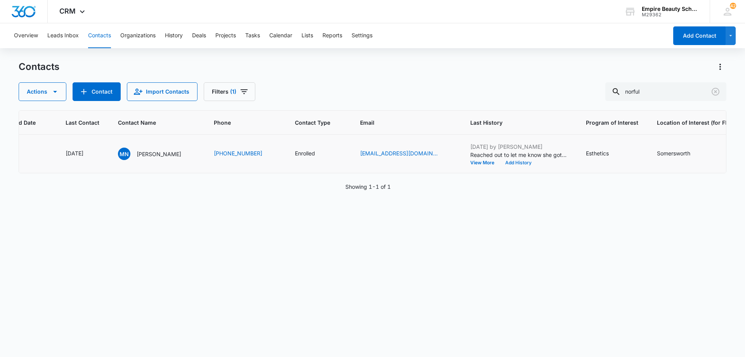
click at [506, 161] on button "Add History" at bounding box center [518, 162] width 37 height 5
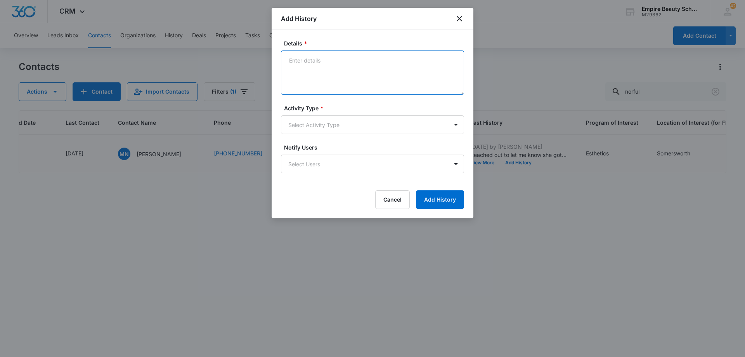
click at [341, 73] on textarea "Details *" at bounding box center [372, 72] width 183 height 44
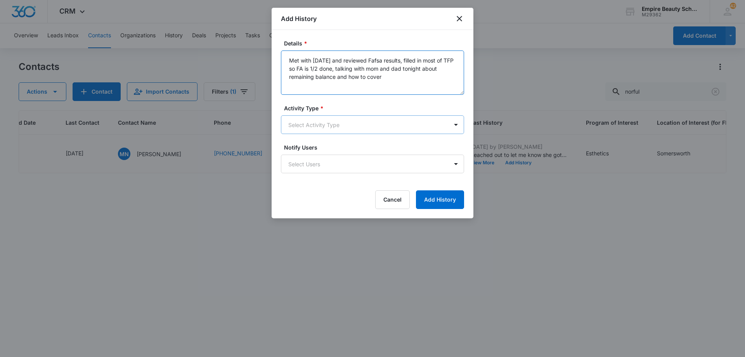
type textarea "Met with [DATE] and reviewed Fafsa results, filled in most of TFP so FA is 1/2 …"
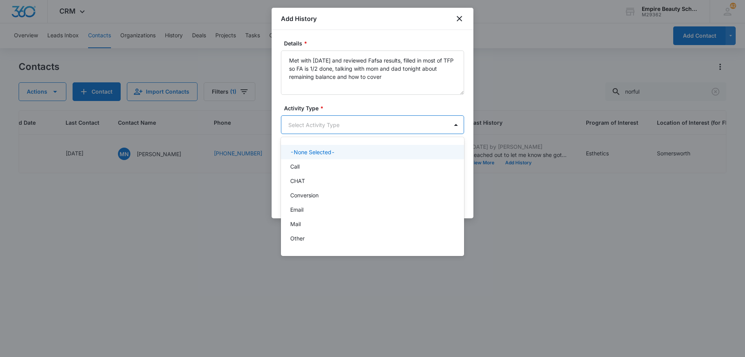
click at [340, 130] on body "CRM Apps Forms CRM Email Shop Payments POS Files Brand Settings Empire Beauty S…" at bounding box center [372, 178] width 745 height 357
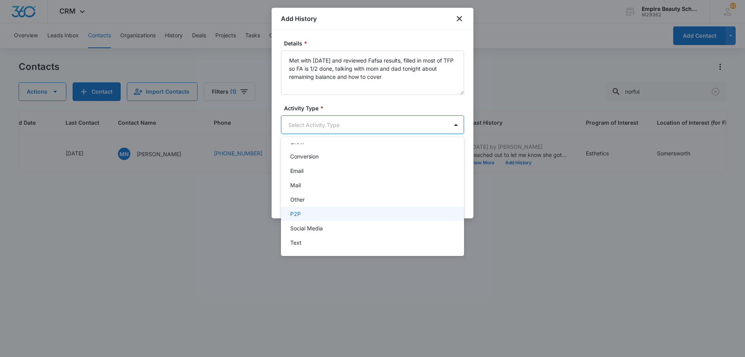
click at [335, 211] on div "P2P" at bounding box center [371, 214] width 163 height 8
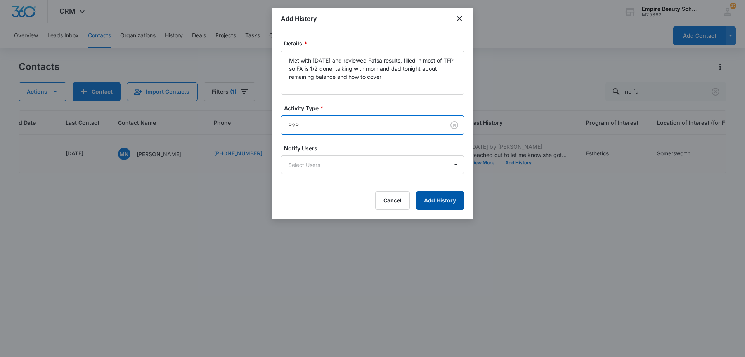
click at [440, 201] on button "Add History" at bounding box center [440, 200] width 48 height 19
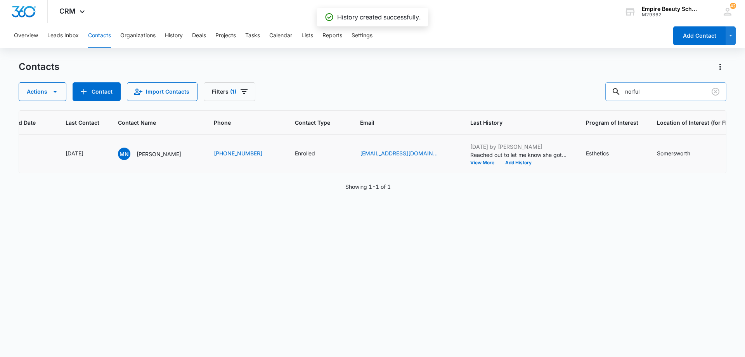
click at [660, 92] on input "norful" at bounding box center [665, 91] width 121 height 19
type input "darien"
click at [97, 153] on icon "Last Contact - 1757462400 - Select to Edit Field" at bounding box center [92, 153] width 9 height 9
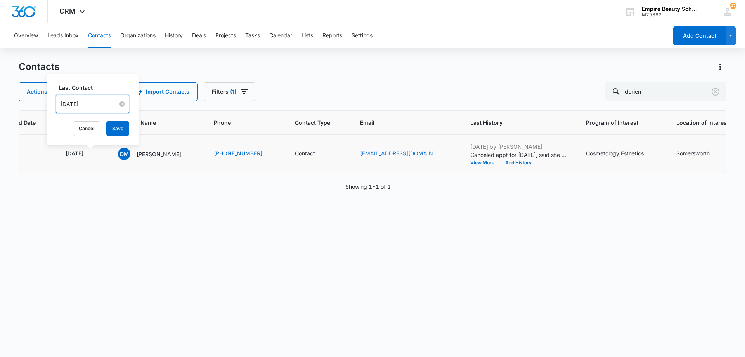
click at [101, 104] on input "[DATE]" at bounding box center [89, 104] width 57 height 9
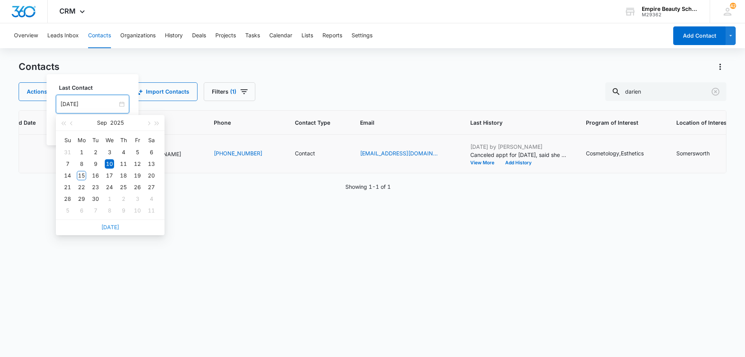
click at [111, 227] on link "[DATE]" at bounding box center [110, 227] width 18 height 7
type input "[DATE]"
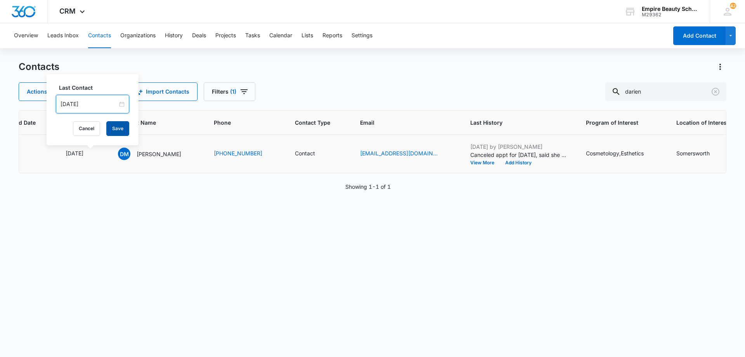
click at [113, 128] on button "Save" at bounding box center [117, 128] width 23 height 15
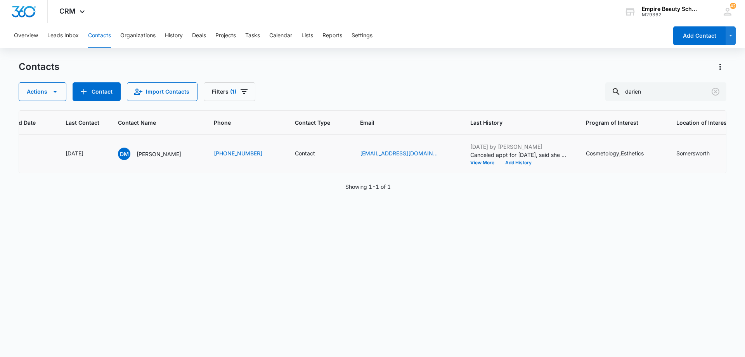
click at [505, 163] on button "Add History" at bounding box center [518, 162] width 37 height 5
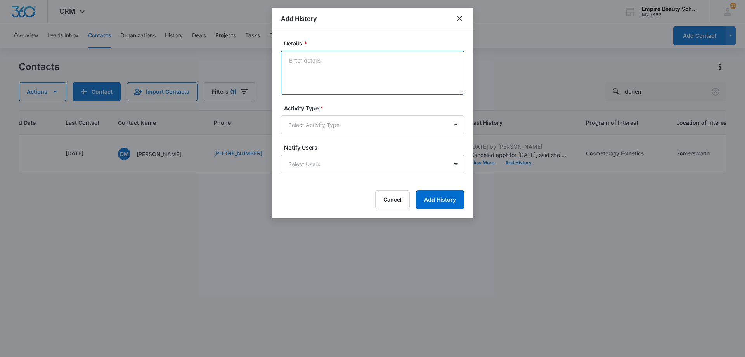
click at [374, 75] on textarea "Details *" at bounding box center [372, 72] width 183 height 44
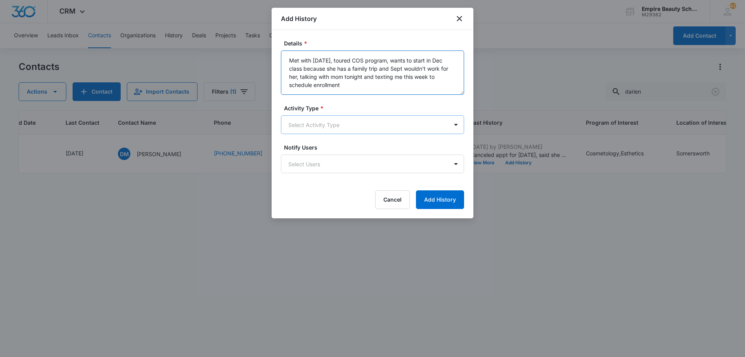
type textarea "Met with [DATE], toured COS program, wants to start in Dec class because she ha…"
click at [368, 126] on body "CRM Apps Forms CRM Email Shop Payments POS Files Brand Settings Empire Beauty S…" at bounding box center [372, 178] width 745 height 357
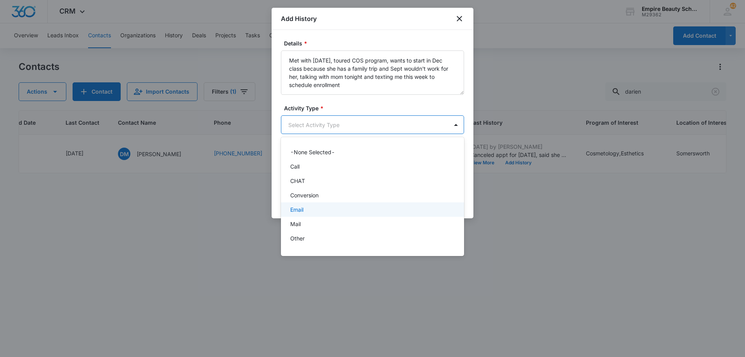
scroll to position [40, 0]
click at [342, 209] on div "P2P" at bounding box center [371, 212] width 163 height 8
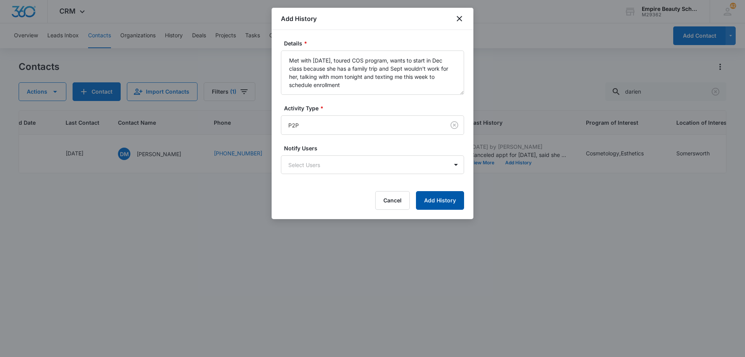
click at [437, 200] on button "Add History" at bounding box center [440, 200] width 48 height 19
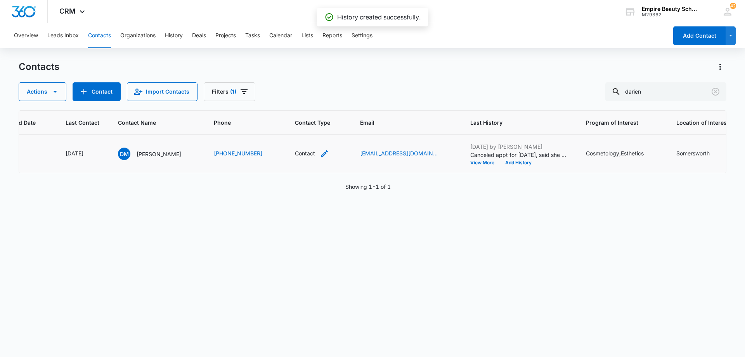
click at [323, 156] on icon "Contact Type - Contact - Select to Edit Field" at bounding box center [324, 153] width 9 height 9
click at [315, 104] on icon "Remove Contact" at bounding box center [313, 104] width 5 height 6
drag, startPoint x: 321, startPoint y: 104, endPoint x: 321, endPoint y: 114, distance: 10.5
click at [321, 104] on div at bounding box center [305, 104] width 35 height 10
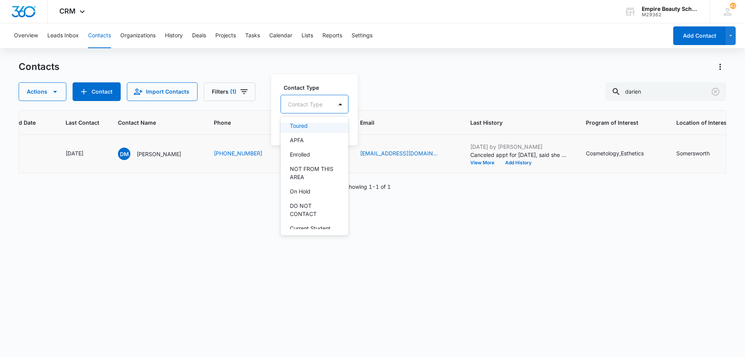
click at [316, 123] on div "Toured" at bounding box center [314, 125] width 48 height 8
click at [336, 105] on div at bounding box center [338, 103] width 12 height 12
click at [339, 127] on button "Save" at bounding box center [335, 128] width 23 height 15
click at [665, 93] on input "darien" at bounding box center [665, 91] width 121 height 19
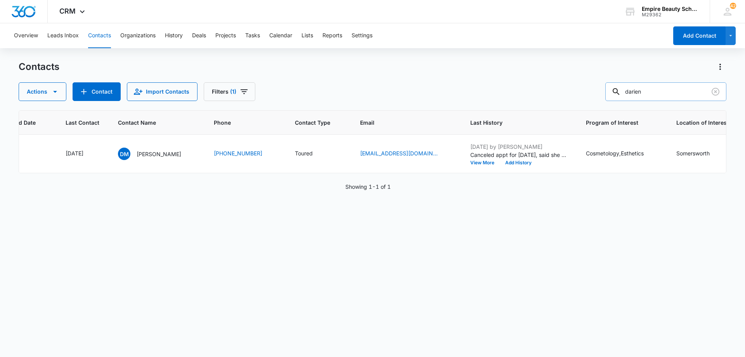
click at [665, 93] on input "darien" at bounding box center [665, 91] width 121 height 19
type input "bond"
click at [97, 154] on icon "Last Contact - 1757376000 - Select to Edit Field" at bounding box center [92, 153] width 9 height 9
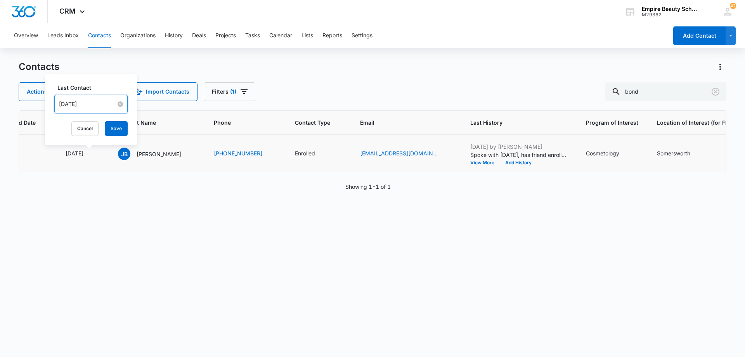
click at [104, 103] on input "[DATE]" at bounding box center [87, 104] width 57 height 9
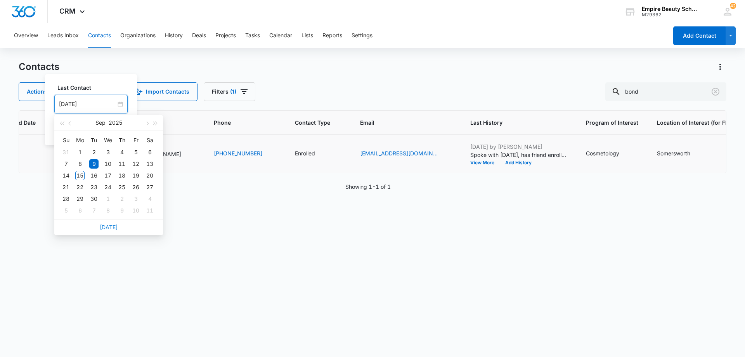
click at [107, 225] on link "[DATE]" at bounding box center [109, 227] width 18 height 7
type input "[DATE]"
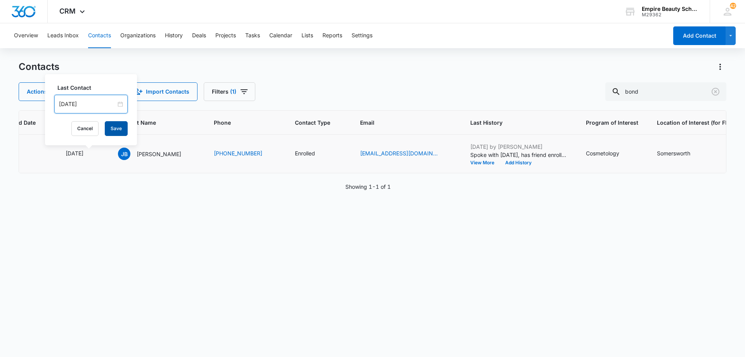
click at [112, 127] on button "Save" at bounding box center [116, 128] width 23 height 15
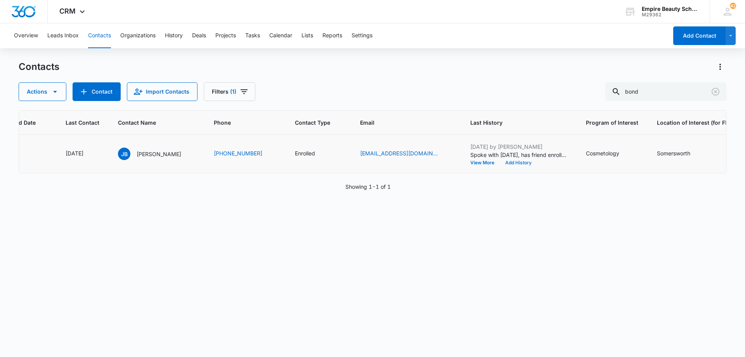
click at [515, 163] on button "Add History" at bounding box center [518, 162] width 37 height 5
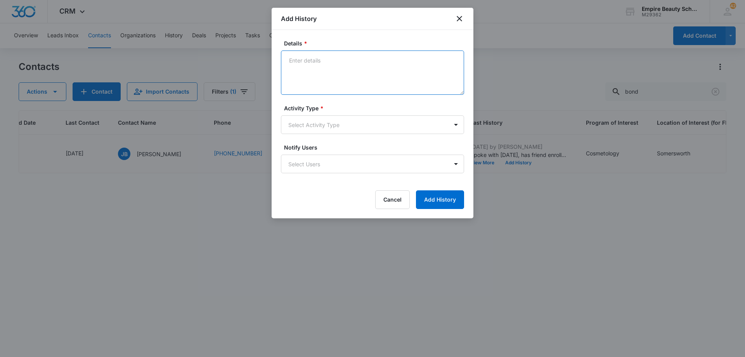
click at [361, 70] on textarea "Details *" at bounding box center [372, 72] width 183 height 44
type textarea "Met with [DATE] and updated paperwork for Sept class, went over what to expect …"
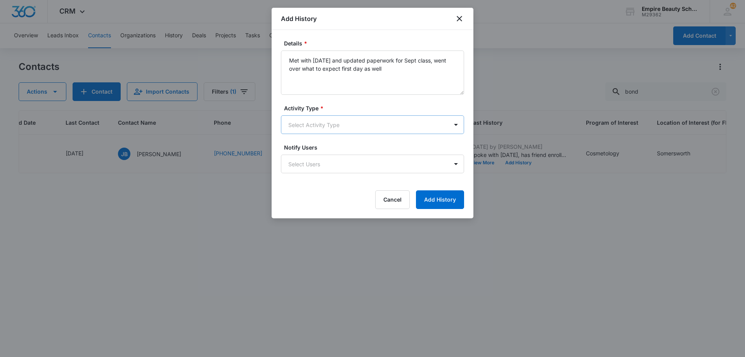
click at [351, 128] on body "CRM Apps Forms CRM Email Shop Payments POS Files Brand Settings Empire Beauty S…" at bounding box center [372, 178] width 745 height 357
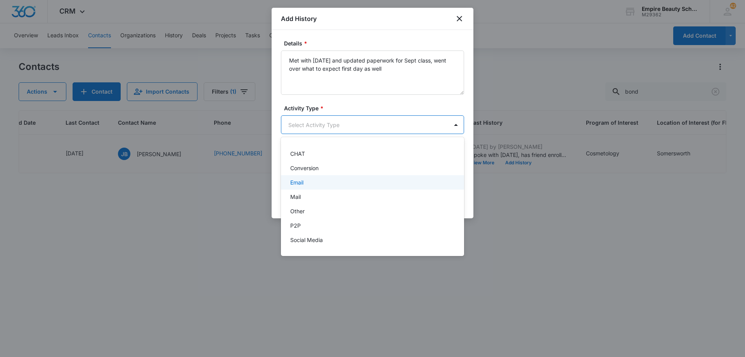
scroll to position [39, 0]
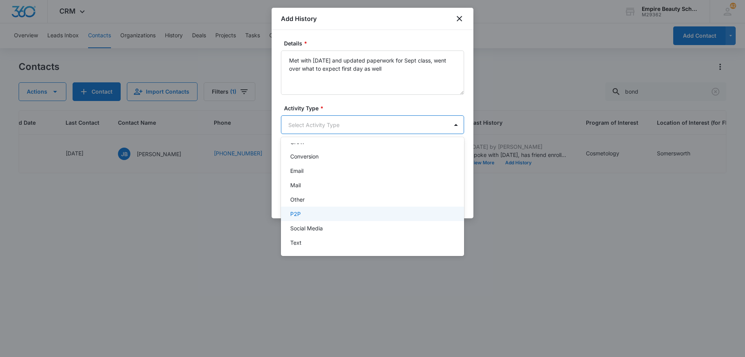
click at [346, 215] on div "P2P" at bounding box center [371, 214] width 163 height 8
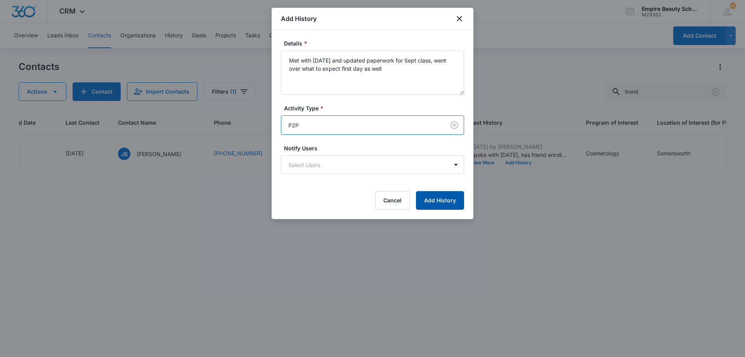
click at [432, 201] on button "Add History" at bounding box center [440, 200] width 48 height 19
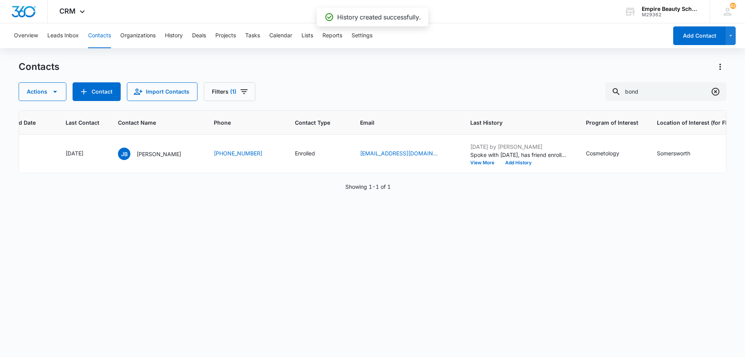
click at [716, 91] on icon "Clear" at bounding box center [715, 91] width 9 height 9
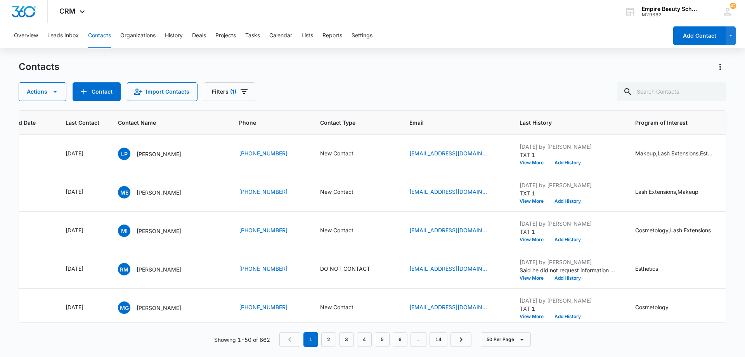
click at [391, 81] on div "Contacts Actions Contact Import Contacts Filters (1)" at bounding box center [373, 81] width 708 height 40
click at [366, 191] on icon "Contact Type - New Contact - Select to Edit Field" at bounding box center [362, 191] width 9 height 9
click at [352, 143] on icon "Remove New Contact" at bounding box center [353, 142] width 5 height 6
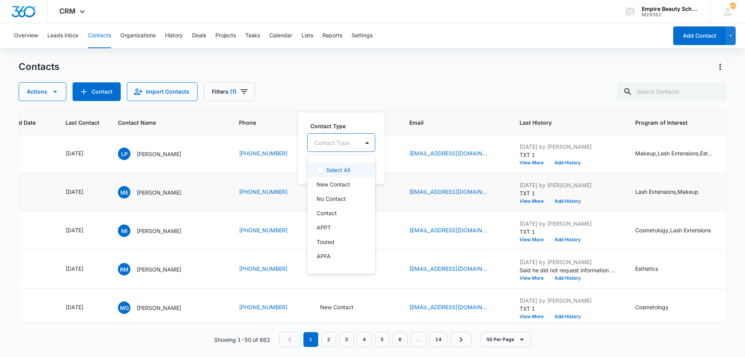
click at [358, 144] on div "Contact Type" at bounding box center [334, 142] width 52 height 17
click at [341, 248] on p "DO NOT CONTACT" at bounding box center [341, 248] width 48 height 16
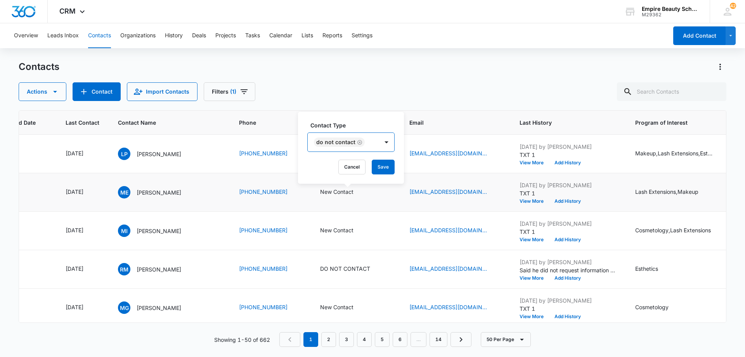
click at [376, 142] on div "DO NOT CONTACT" at bounding box center [343, 142] width 71 height 19
click at [380, 166] on button "Save" at bounding box center [383, 166] width 23 height 15
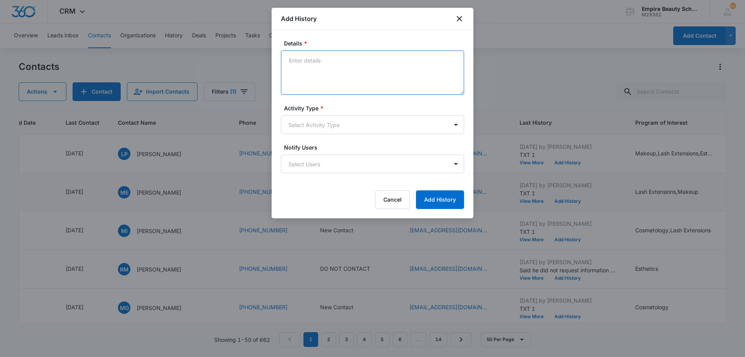
click at [346, 75] on textarea "Details *" at bounding box center [372, 72] width 183 height 44
type textarea "Received text back saying "wrong number""
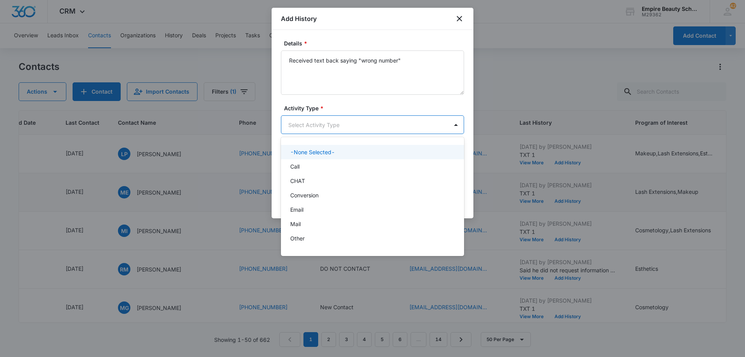
click at [346, 123] on body "CRM Apps Forms CRM Email Shop Payments POS Files Brand Settings Empire Beauty S…" at bounding box center [372, 178] width 745 height 357
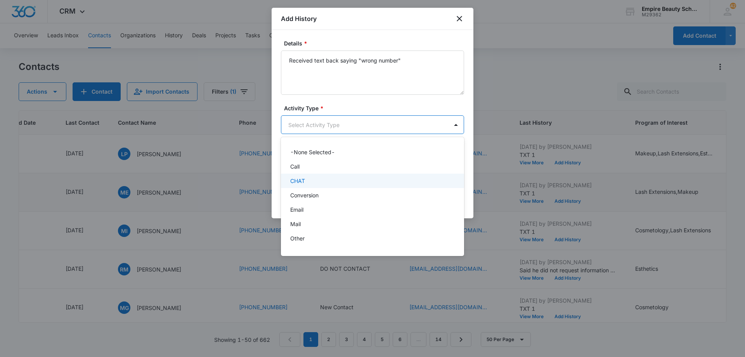
scroll to position [40, 0]
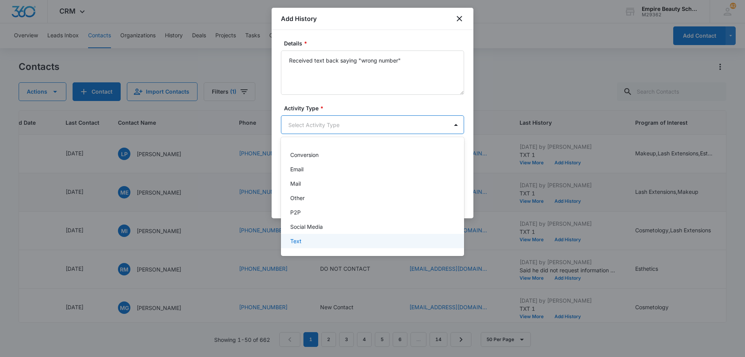
click at [344, 241] on div "Text" at bounding box center [371, 241] width 163 height 8
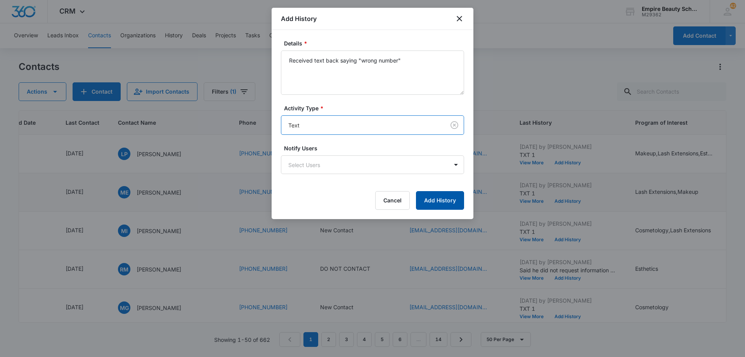
click at [439, 196] on button "Add History" at bounding box center [440, 200] width 48 height 19
